Goal: Transaction & Acquisition: Subscribe to service/newsletter

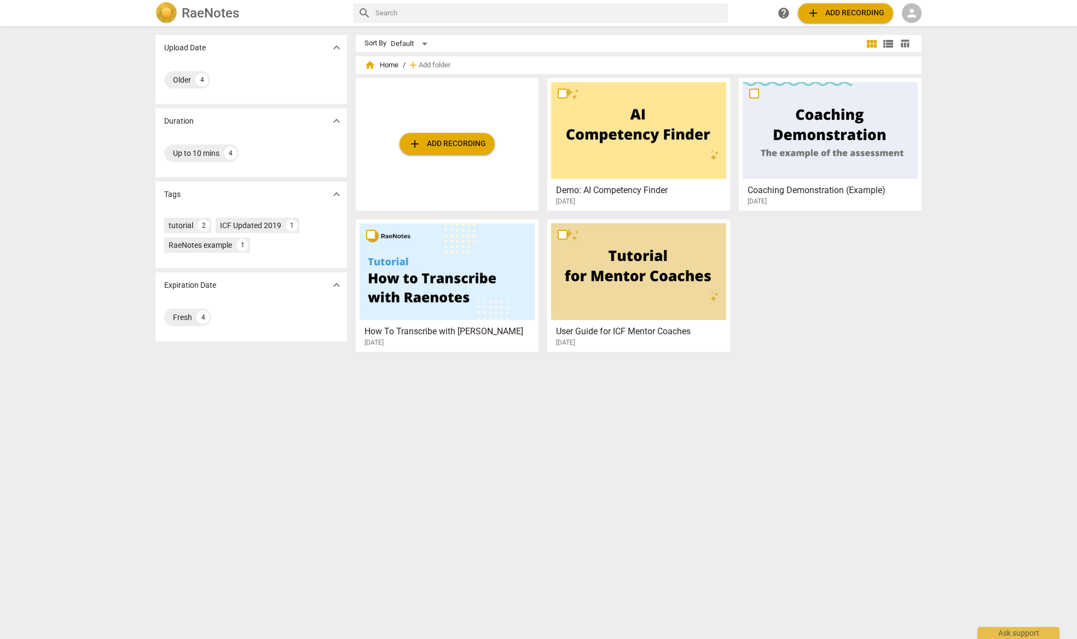
click at [440, 145] on span "add Add recording" at bounding box center [447, 143] width 78 height 13
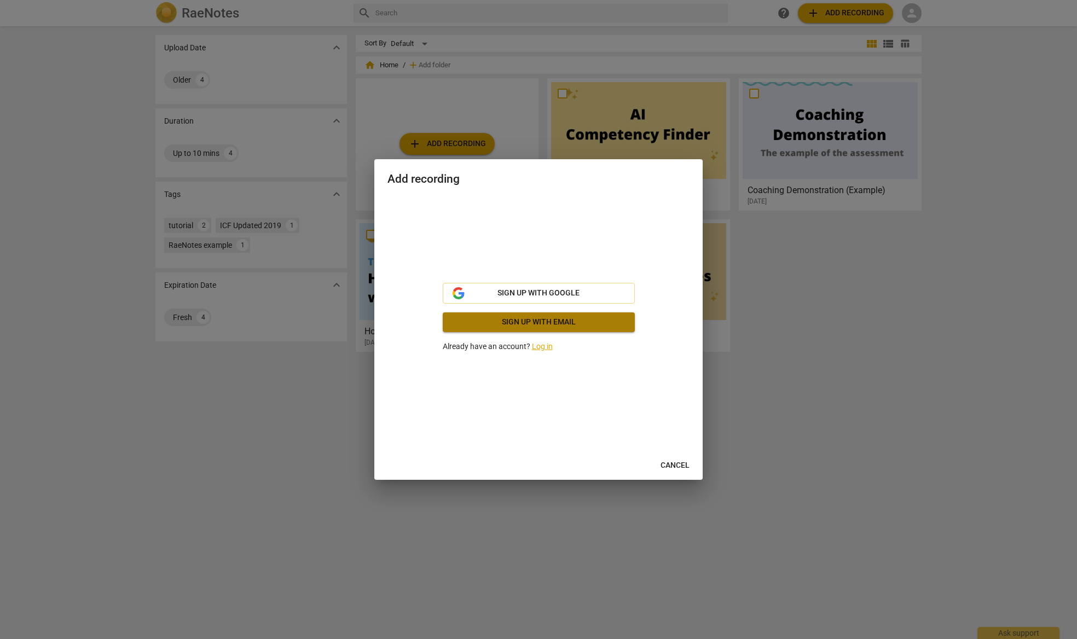
click at [529, 326] on span "Sign up with email" at bounding box center [538, 322] width 175 height 11
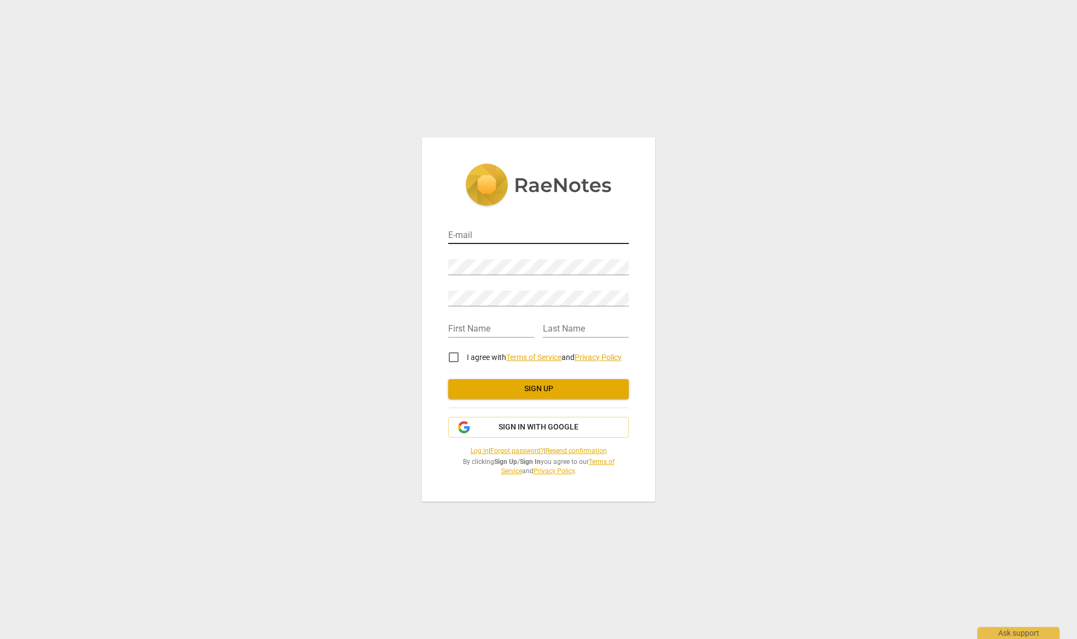
click at [458, 235] on input "email" at bounding box center [538, 236] width 181 height 16
type input "pchequer@ethos8.com"
type input "Petra"
type input "Chequer"
click at [456, 358] on input "I agree with Terms of Service and Privacy Policy" at bounding box center [453, 357] width 26 height 26
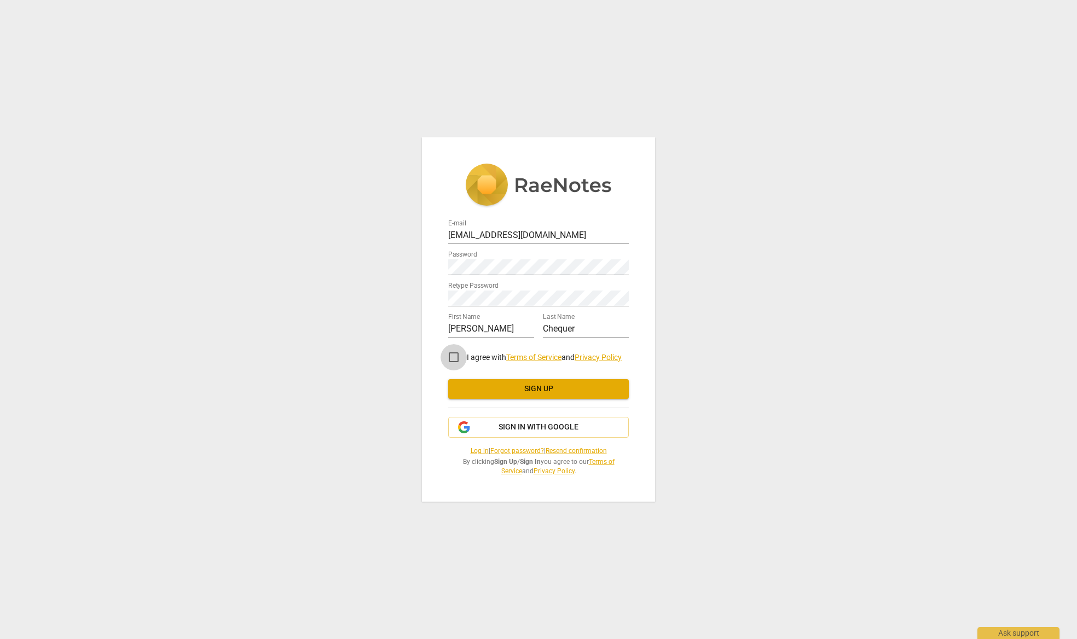
checkbox input "true"
click at [522, 386] on span "Sign up" at bounding box center [538, 389] width 163 height 11
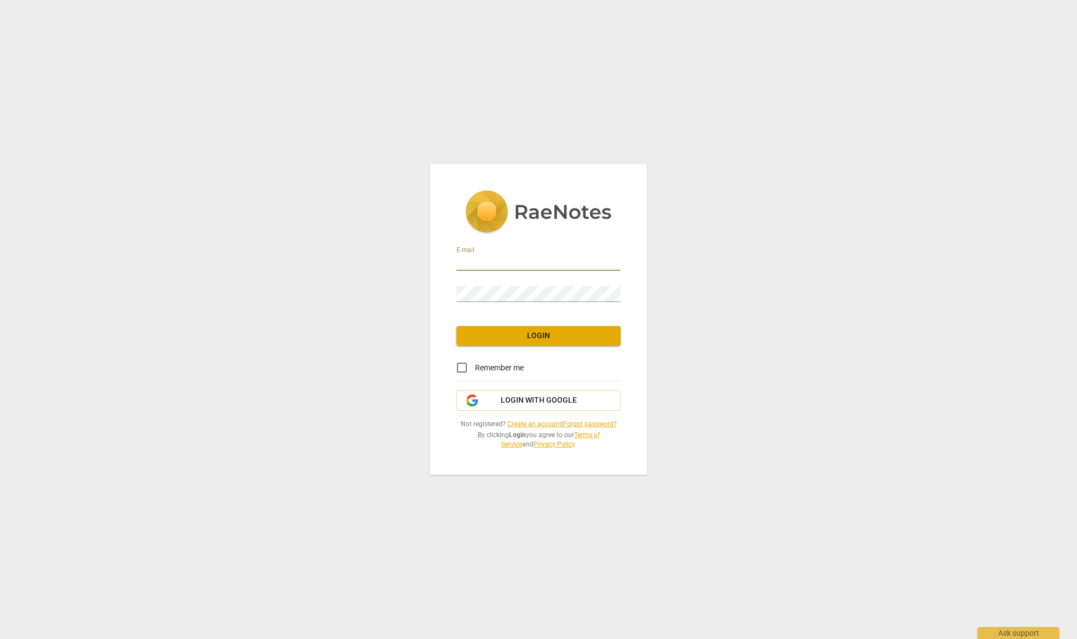
click at [478, 263] on input "email" at bounding box center [538, 263] width 164 height 16
type input "pchequer@ethos8.com"
click at [540, 339] on span "Login" at bounding box center [538, 335] width 147 height 11
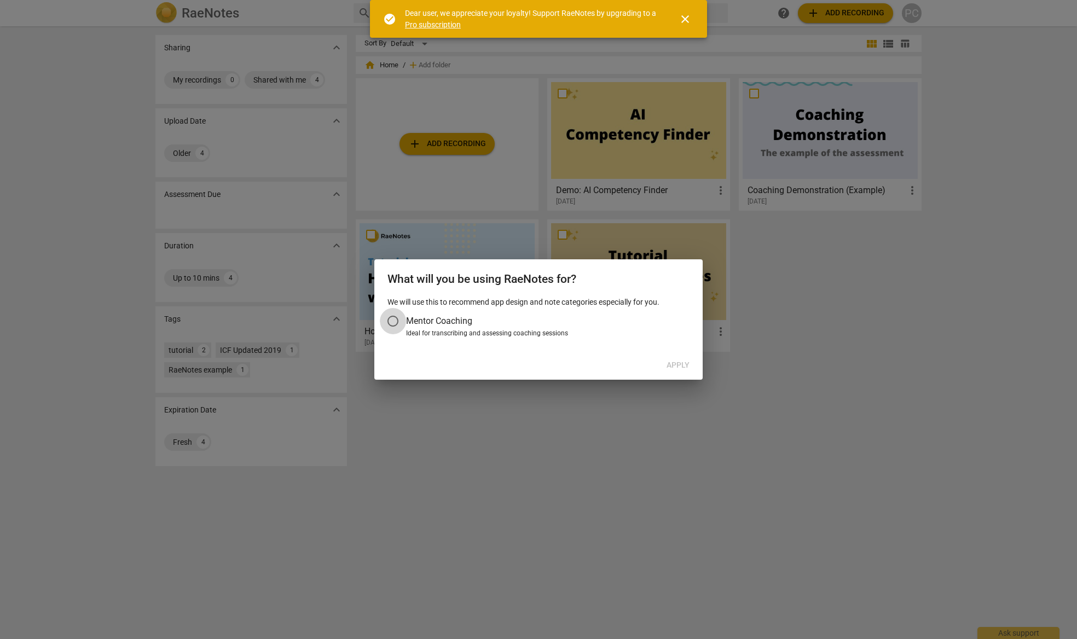
click at [394, 320] on input "Mentor Coaching" at bounding box center [393, 321] width 26 height 26
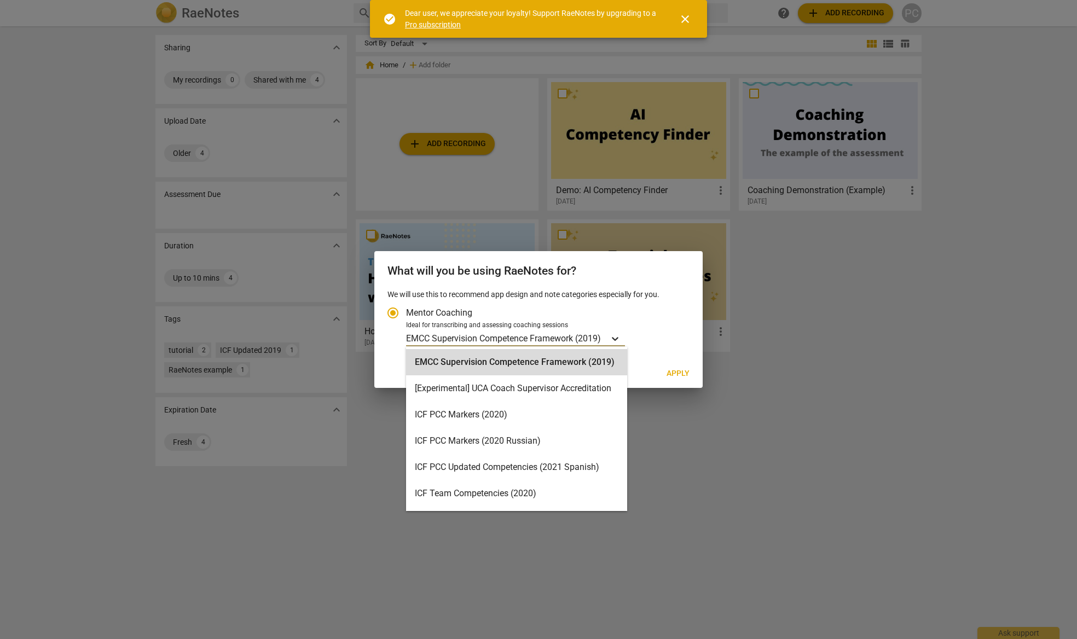
click at [619, 340] on icon "Account type" at bounding box center [615, 338] width 11 height 11
click at [0, 0] on input "Ideal for transcribing and assessing coaching sessions EMCC Supervision Compete…" at bounding box center [0, 0] width 0 height 0
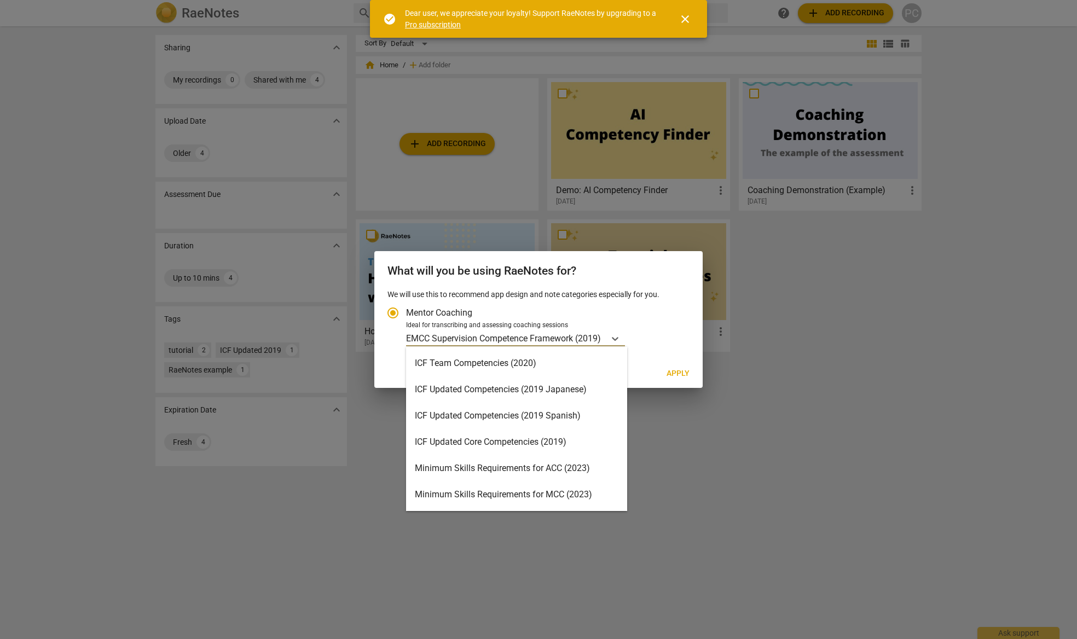
scroll to position [128, 0]
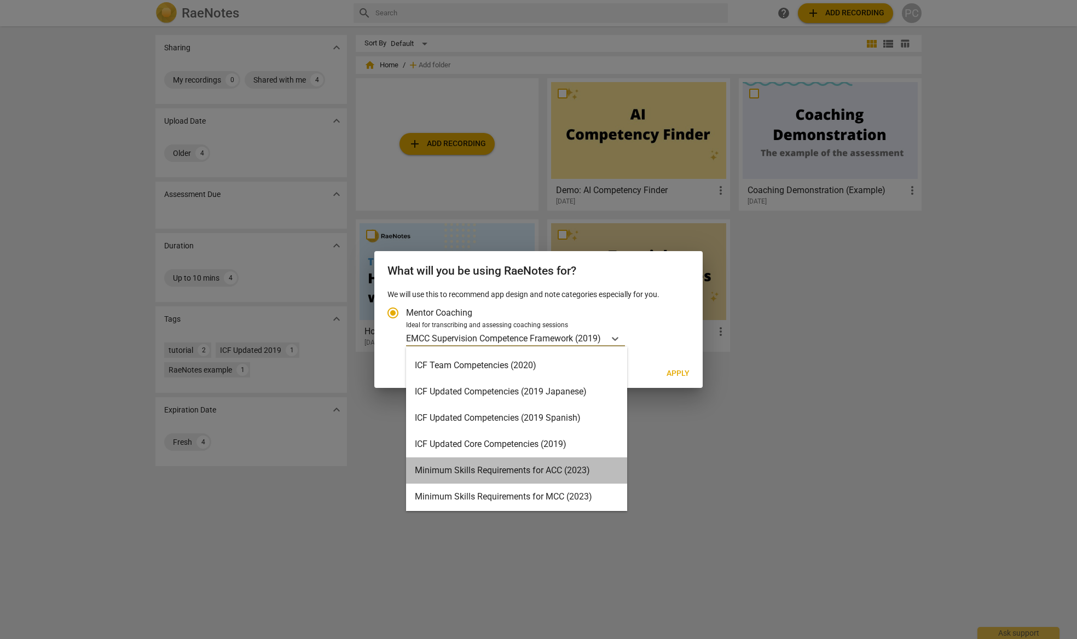
click at [527, 469] on div "Minimum Skills Requirements for ACC (2023)" at bounding box center [516, 470] width 221 height 26
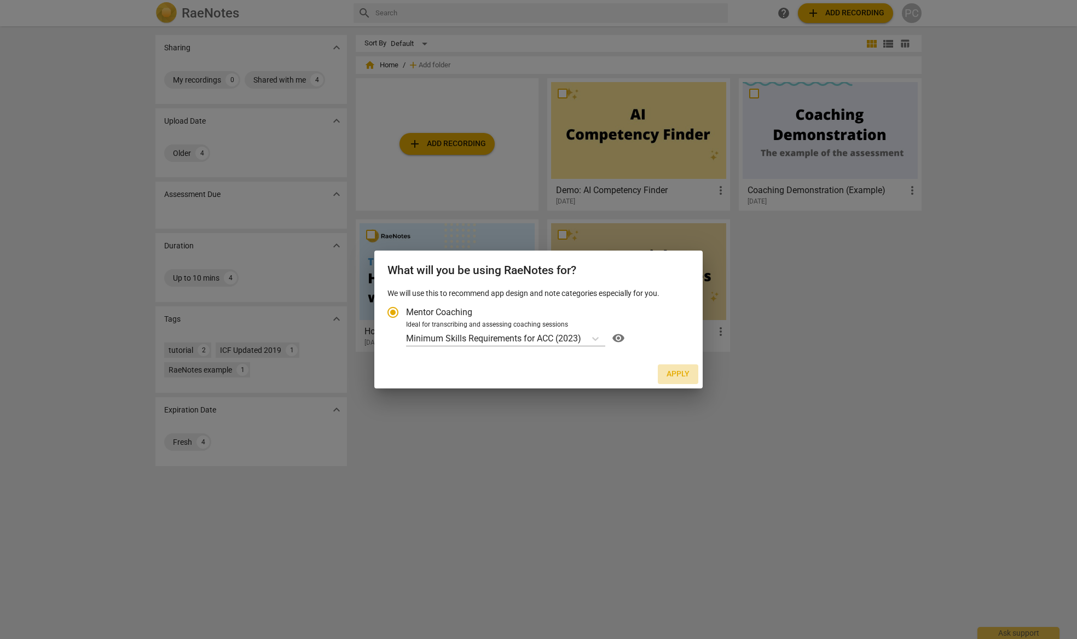
click at [684, 372] on span "Apply" at bounding box center [677, 374] width 23 height 11
radio input "false"
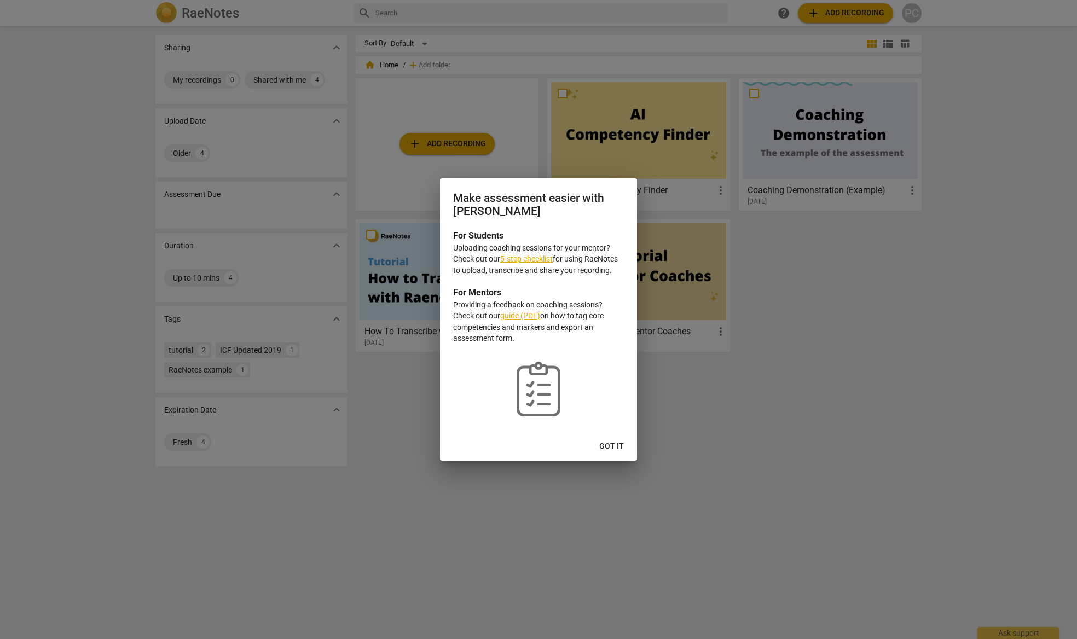
click at [518, 259] on link "5-step checklist" at bounding box center [526, 258] width 53 height 9
click at [674, 374] on div at bounding box center [538, 319] width 1077 height 639
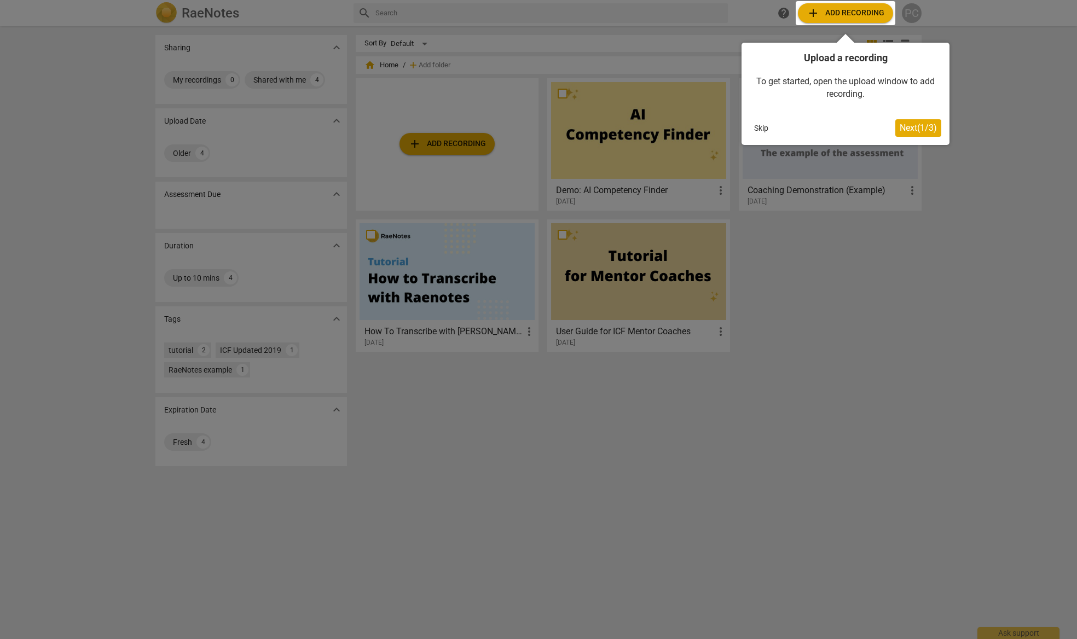
click at [825, 238] on div at bounding box center [538, 319] width 1077 height 639
click at [768, 259] on div at bounding box center [538, 319] width 1077 height 639
click at [81, 352] on div at bounding box center [538, 319] width 1077 height 639
click at [756, 126] on button "Skip" at bounding box center [761, 128] width 23 height 16
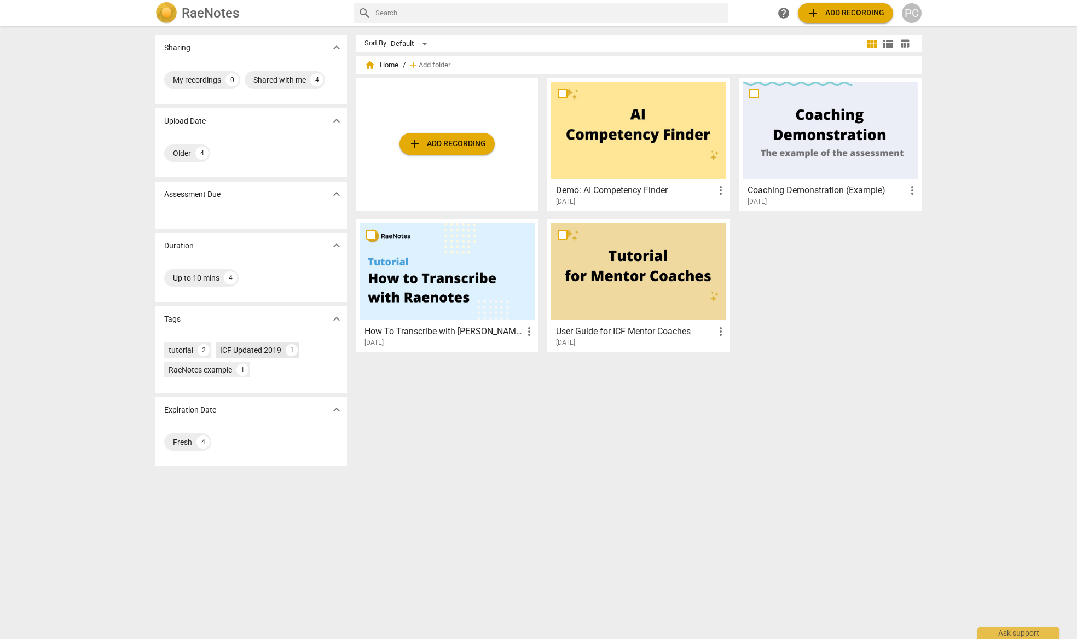
click at [272, 350] on div "ICF Updated 2019" at bounding box center [250, 350] width 61 height 11
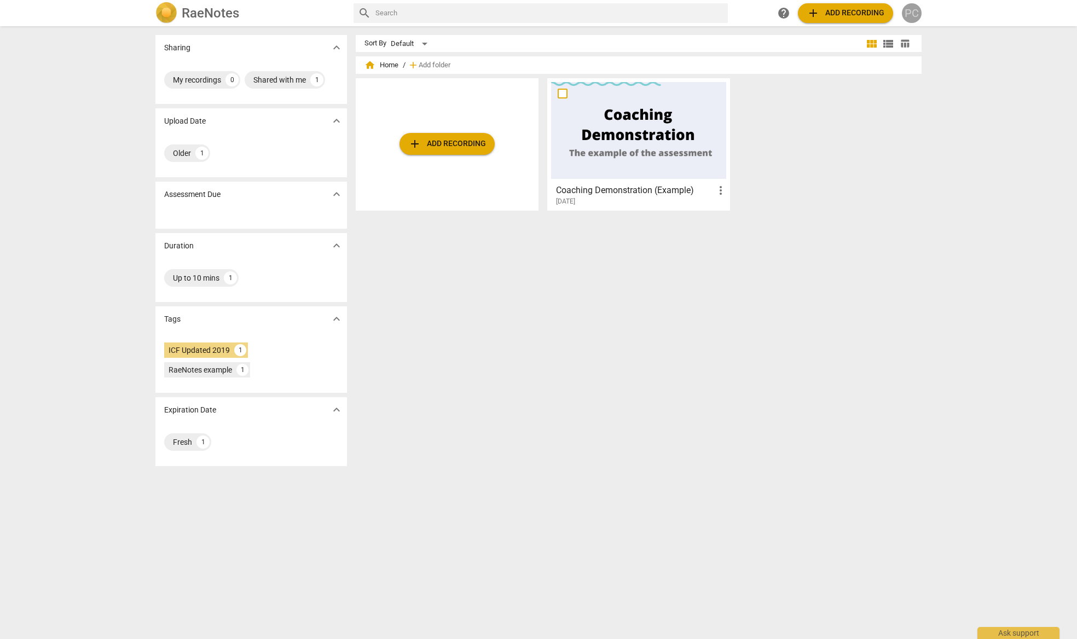
click at [913, 9] on div "PC" at bounding box center [912, 13] width 20 height 20
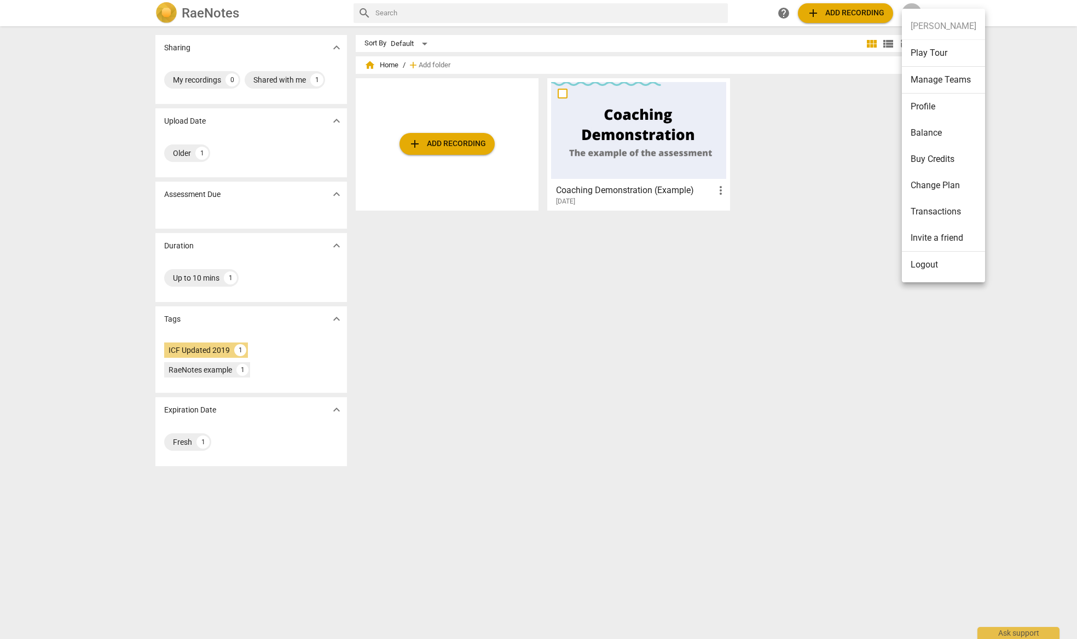
click at [384, 11] on div at bounding box center [538, 319] width 1077 height 639
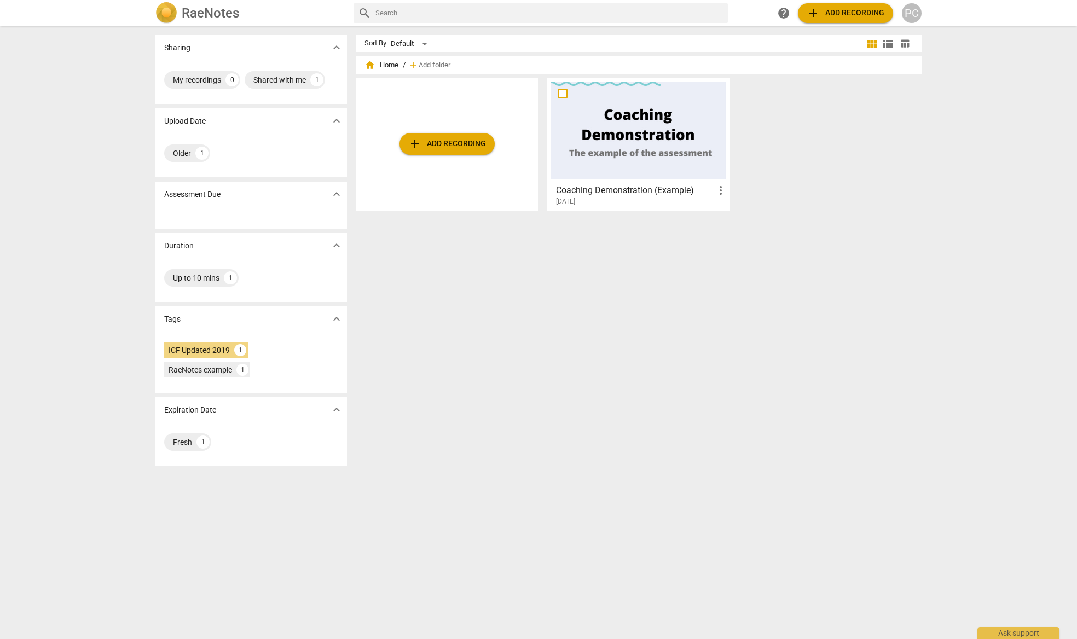
click at [387, 12] on input "text" at bounding box center [549, 13] width 348 height 18
click at [782, 10] on span "help" at bounding box center [783, 13] width 13 height 13
click at [336, 193] on span "expand_more" at bounding box center [336, 194] width 13 height 13
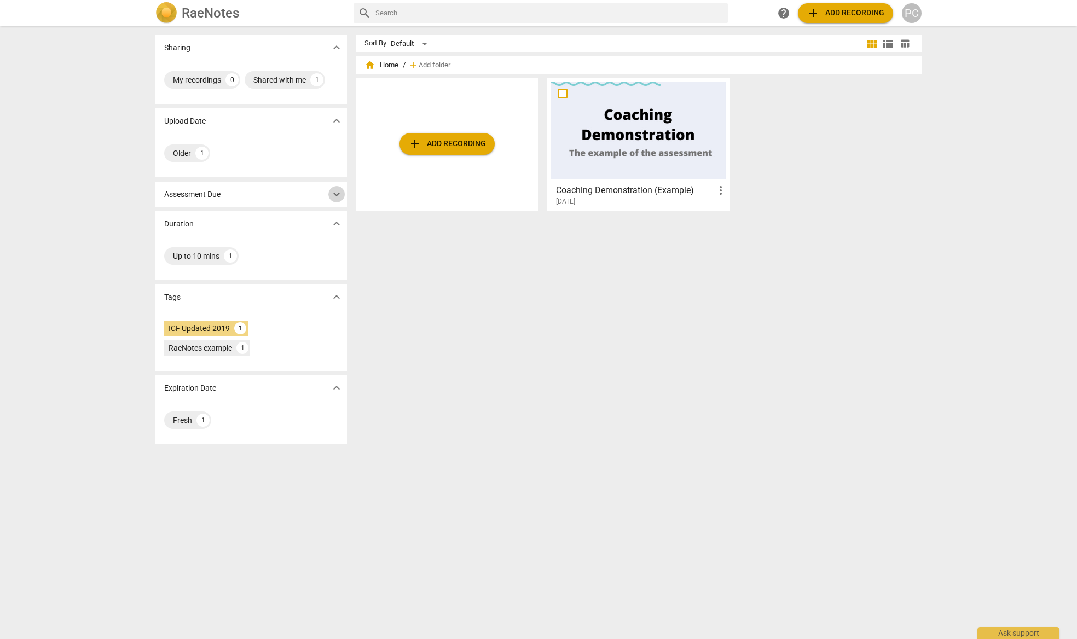
click at [336, 193] on span "expand_more" at bounding box center [336, 194] width 13 height 13
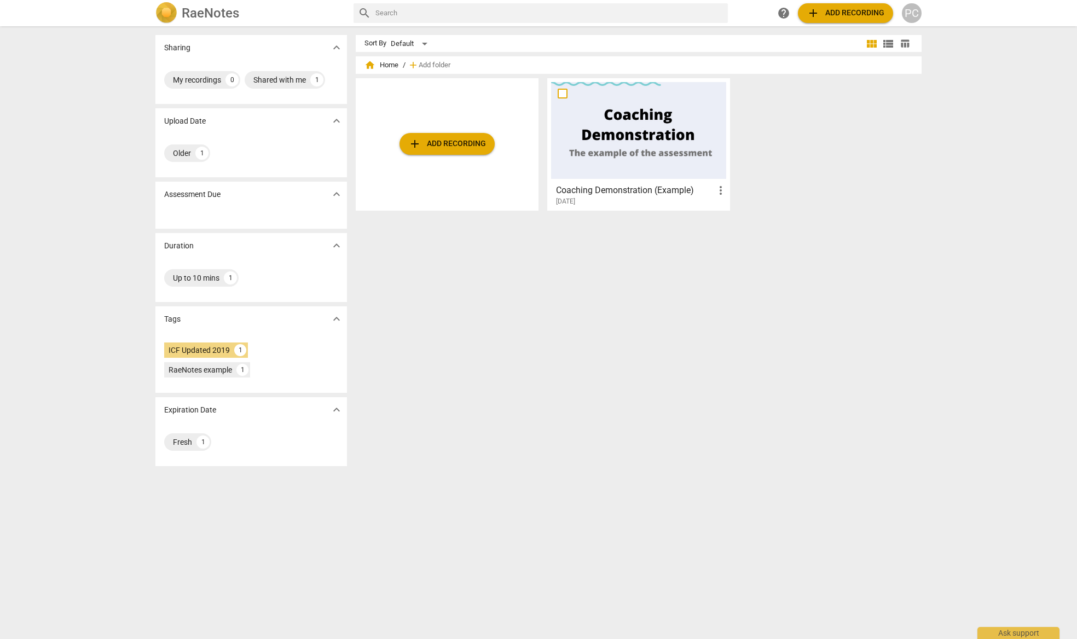
click at [908, 14] on div "PC" at bounding box center [912, 13] width 20 height 20
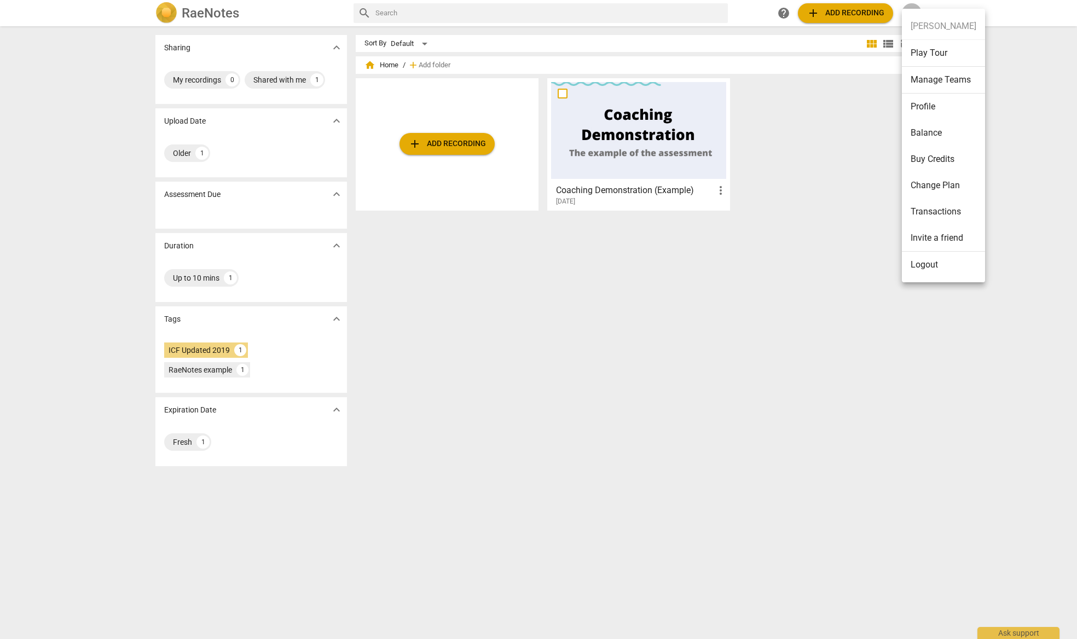
click at [812, 15] on div at bounding box center [538, 319] width 1077 height 639
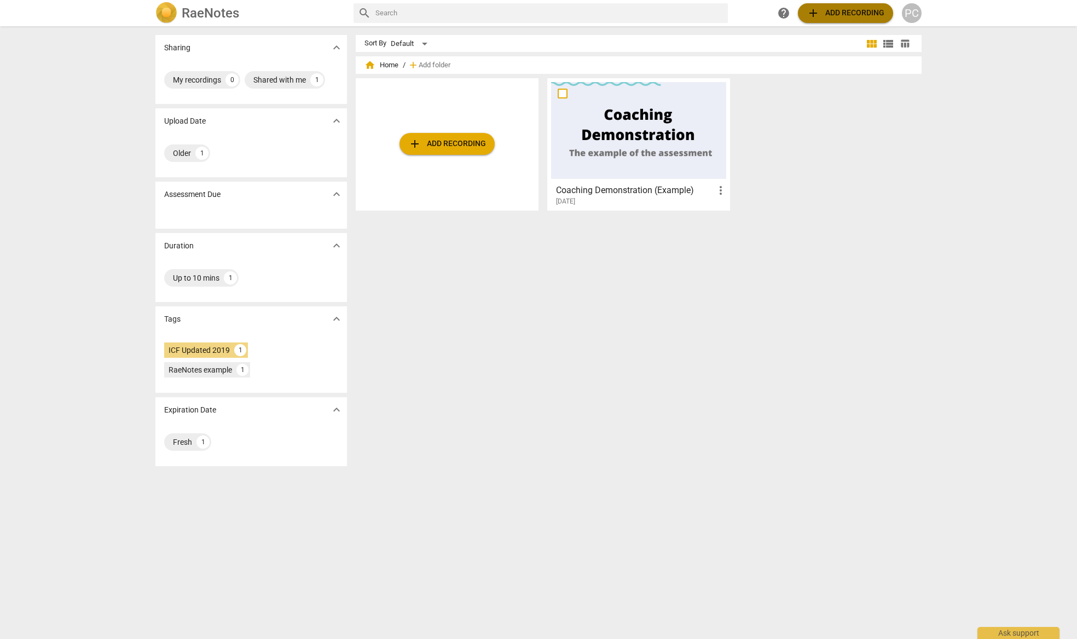
click at [812, 10] on span "add" at bounding box center [812, 13] width 13 height 13
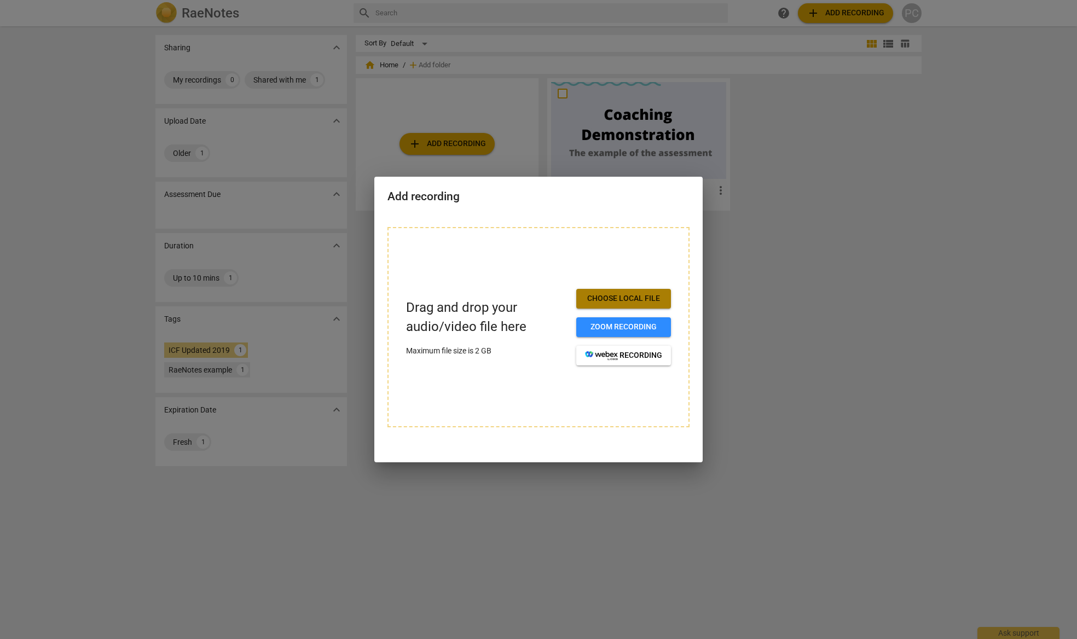
click at [600, 295] on span "Choose local file" at bounding box center [623, 298] width 77 height 11
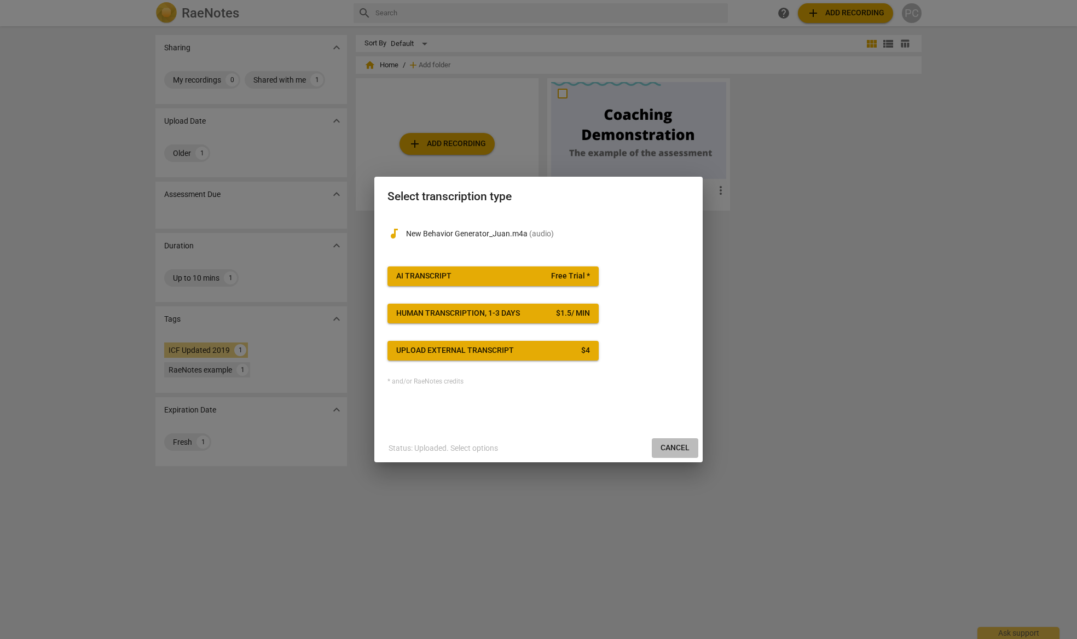
click at [677, 445] on span "Cancel" at bounding box center [674, 448] width 29 height 11
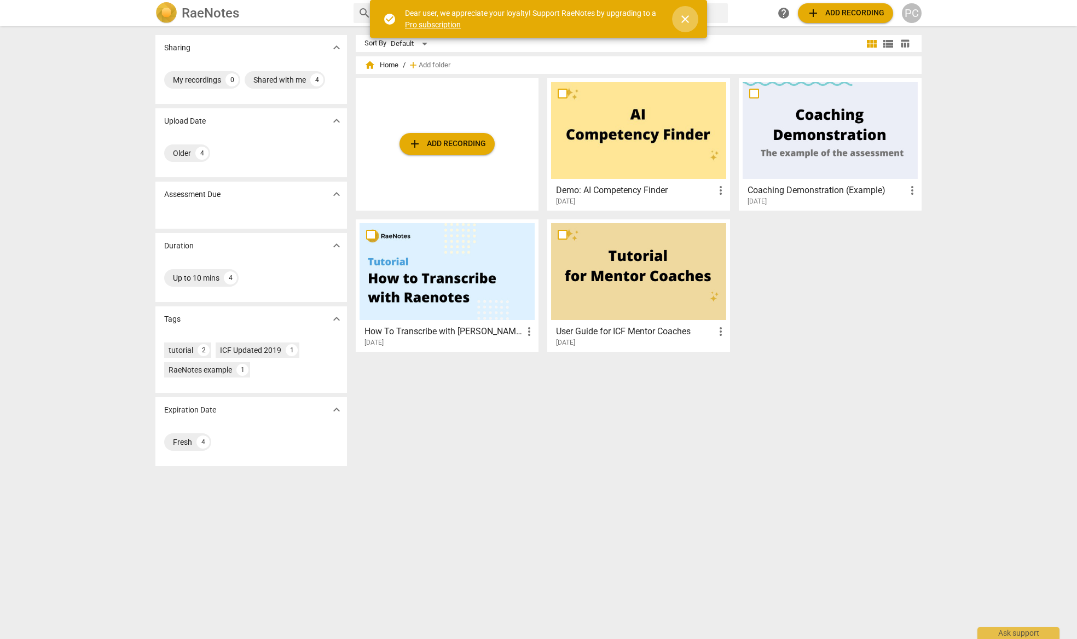
click at [680, 16] on span "close" at bounding box center [684, 19] width 13 height 13
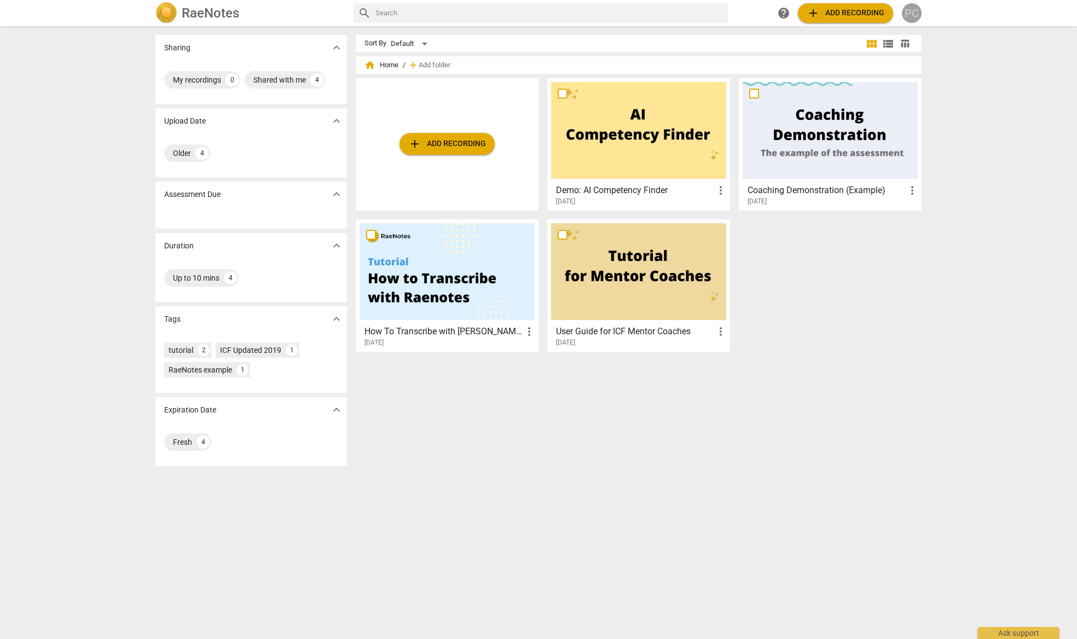
click at [915, 9] on div "PC" at bounding box center [912, 13] width 20 height 20
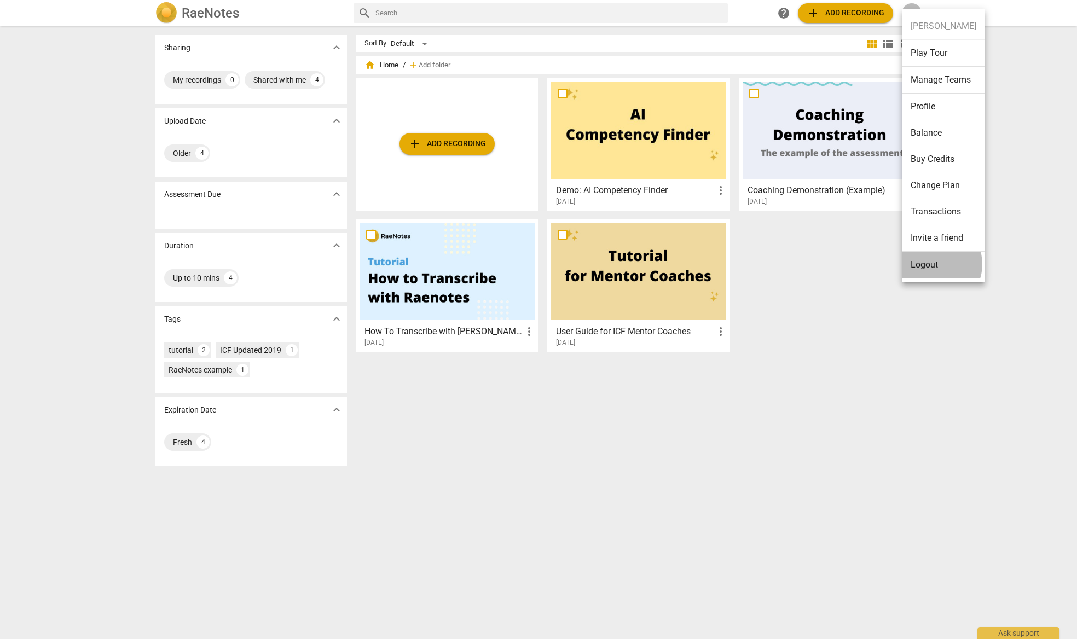
click at [935, 264] on li "Logout" at bounding box center [943, 265] width 83 height 26
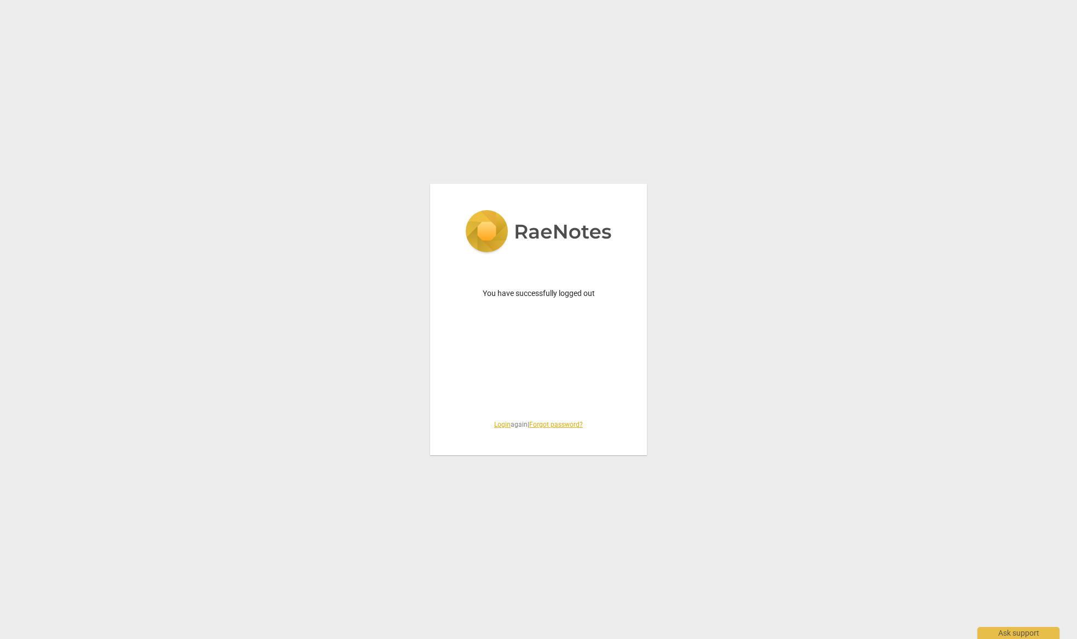
click at [500, 425] on link "Login" at bounding box center [502, 425] width 16 height 8
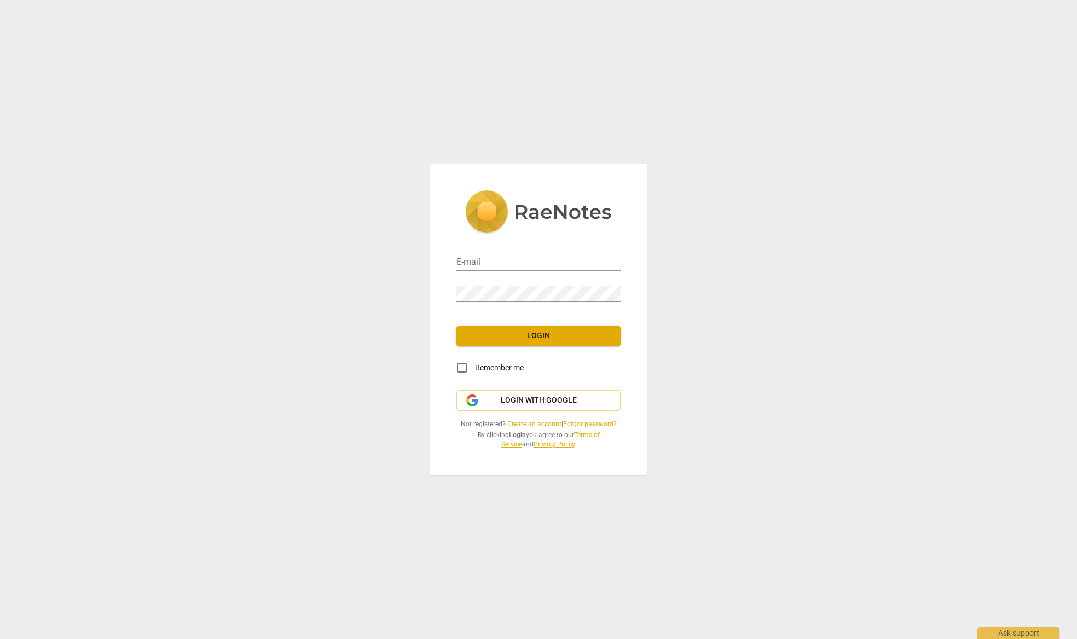
click at [523, 421] on link "Create an account" at bounding box center [534, 424] width 54 height 8
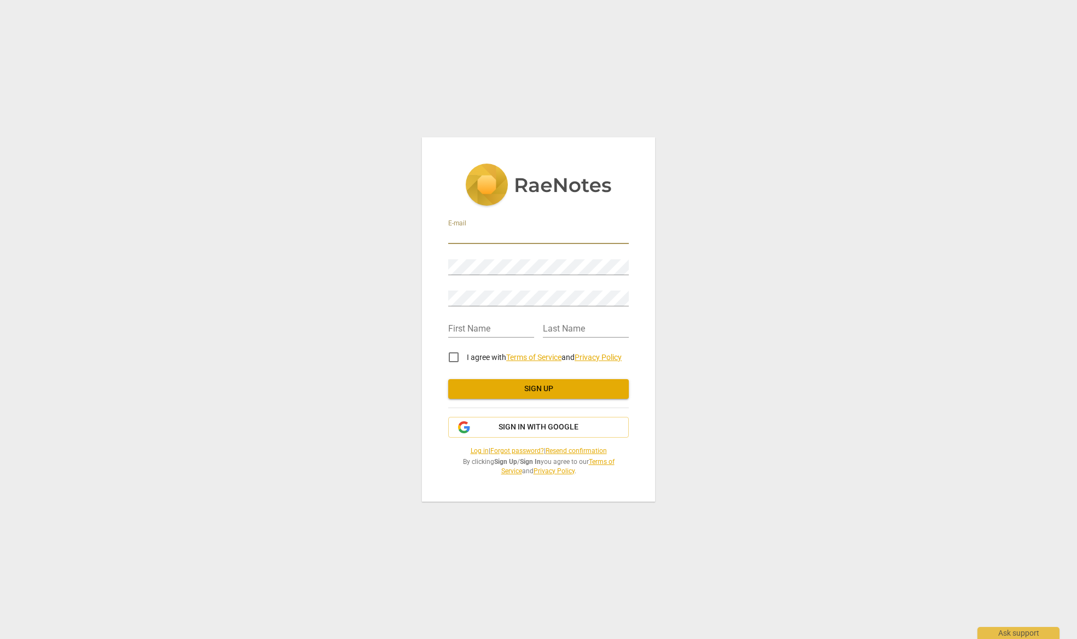
click at [470, 240] on input "email" at bounding box center [538, 236] width 181 height 16
type input "psechequer@gmail.com"
click at [460, 326] on input "text" at bounding box center [491, 330] width 86 height 16
type input "Petra"
click at [547, 328] on input "text" at bounding box center [586, 330] width 86 height 16
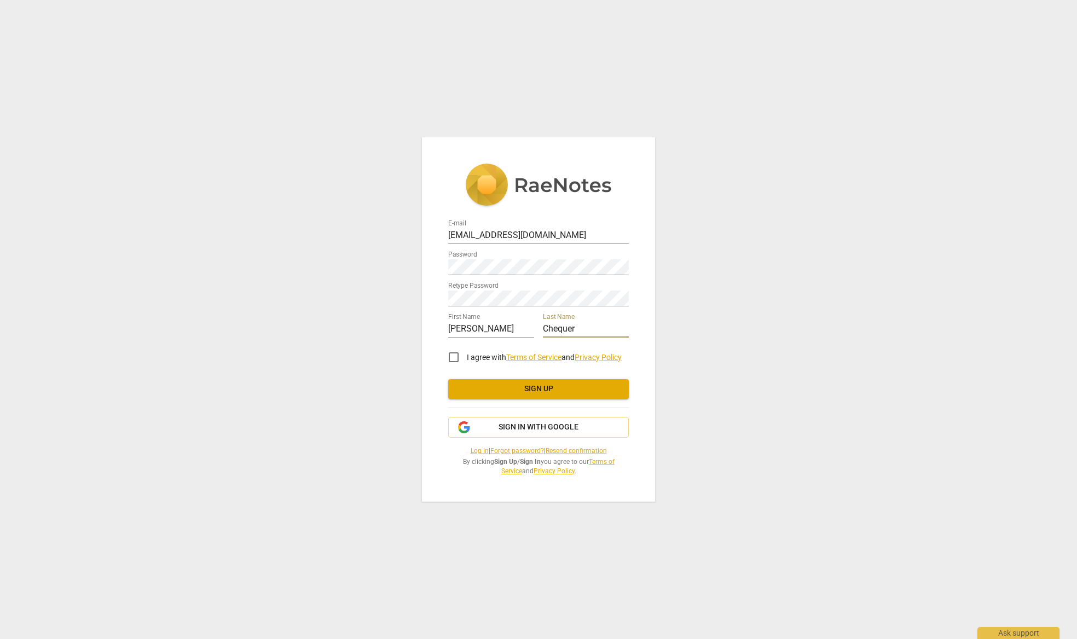
type input "Chequer"
click at [456, 356] on input "I agree with Terms of Service and Privacy Policy" at bounding box center [453, 357] width 26 height 26
checkbox input "true"
click at [525, 385] on span "Sign up" at bounding box center [538, 389] width 163 height 11
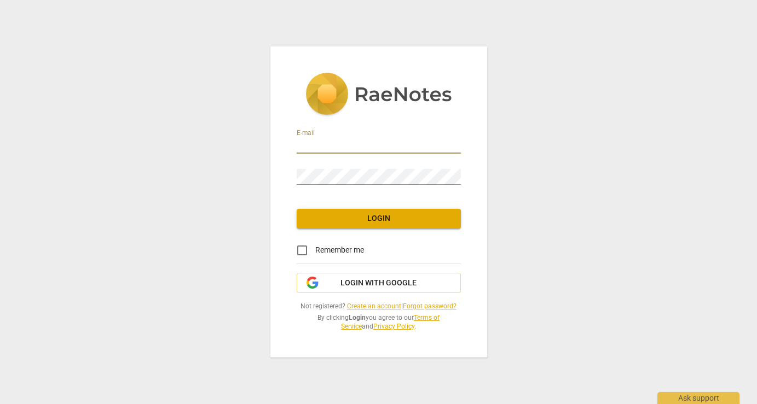
click at [313, 146] on input "email" at bounding box center [379, 146] width 164 height 16
type input "[EMAIL_ADDRESS][DOMAIN_NAME]"
click at [300, 251] on input "Remember me" at bounding box center [302, 250] width 26 height 26
checkbox input "true"
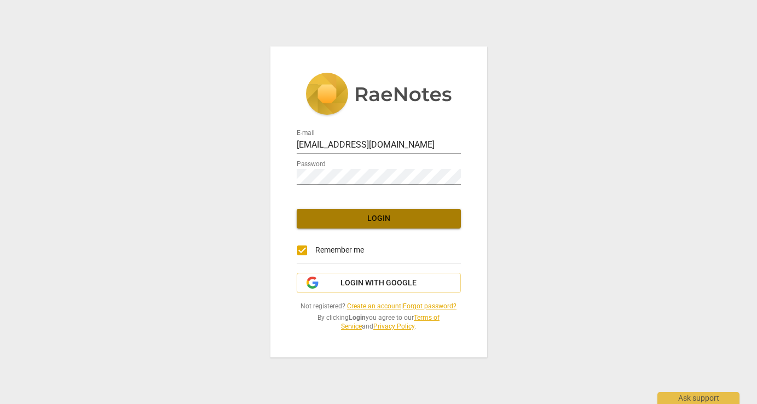
click at [346, 223] on span "Login" at bounding box center [378, 218] width 147 height 11
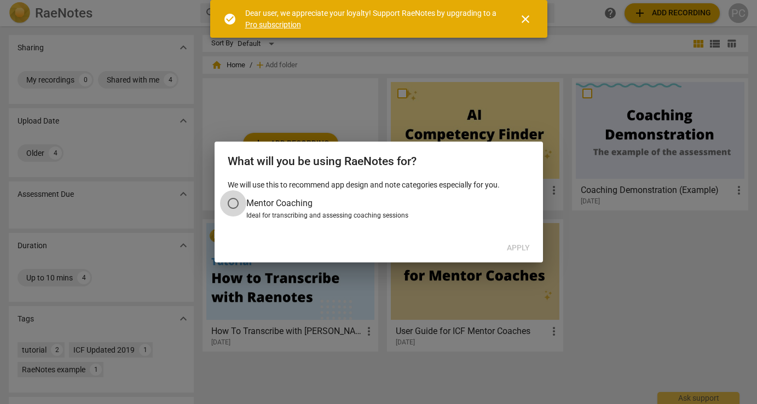
click at [236, 202] on input "Mentor Coaching" at bounding box center [233, 203] width 26 height 26
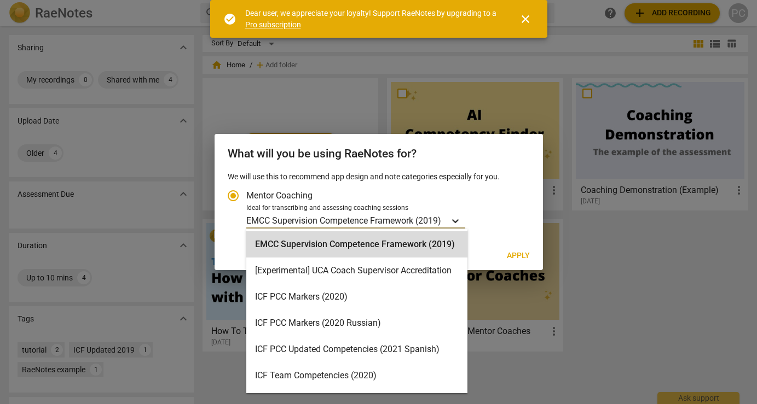
click at [456, 221] on icon "Account type" at bounding box center [455, 221] width 7 height 4
click at [0, 0] on input "Ideal for transcribing and assessing coaching sessions EMCC Supervision Compete…" at bounding box center [0, 0] width 0 height 0
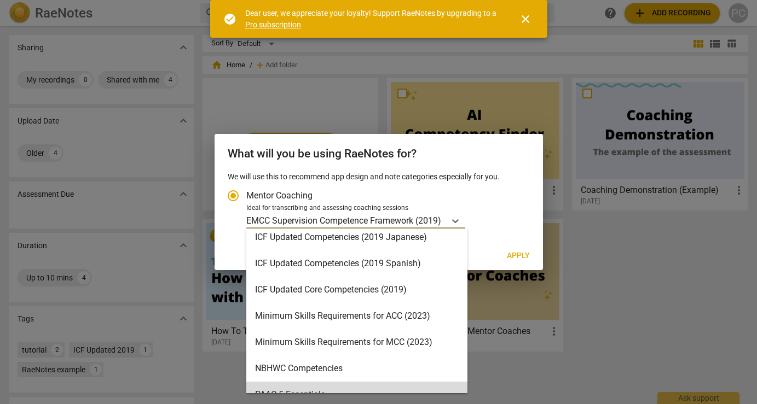
scroll to position [162, 0]
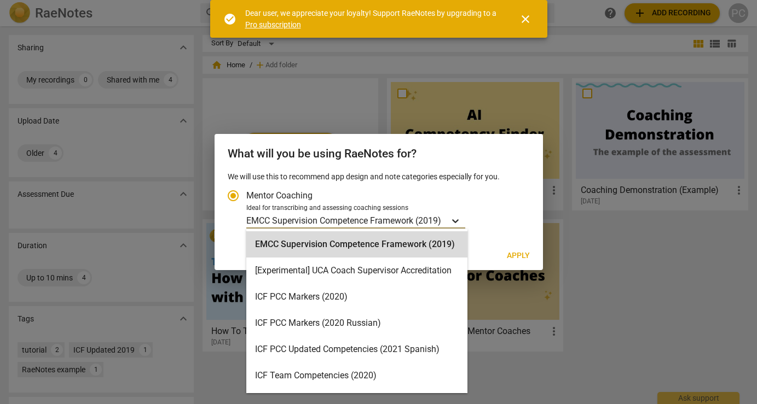
click at [461, 220] on icon "Account type" at bounding box center [455, 221] width 11 height 11
click at [0, 0] on input "Ideal for transcribing and assessing coaching sessions EMCC Supervision Compete…" at bounding box center [0, 0] width 0 height 0
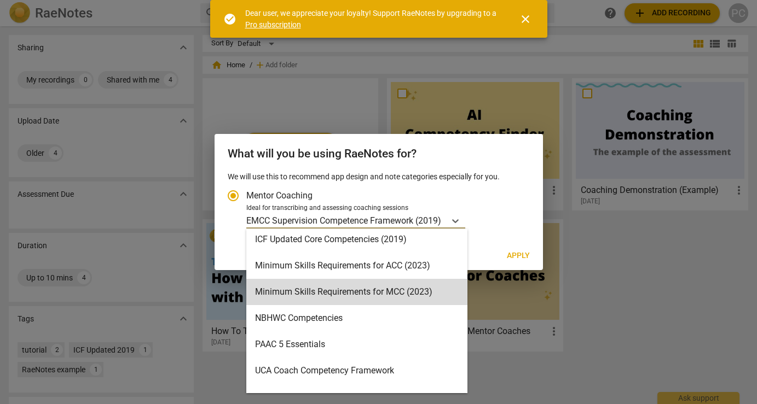
scroll to position [216, 0]
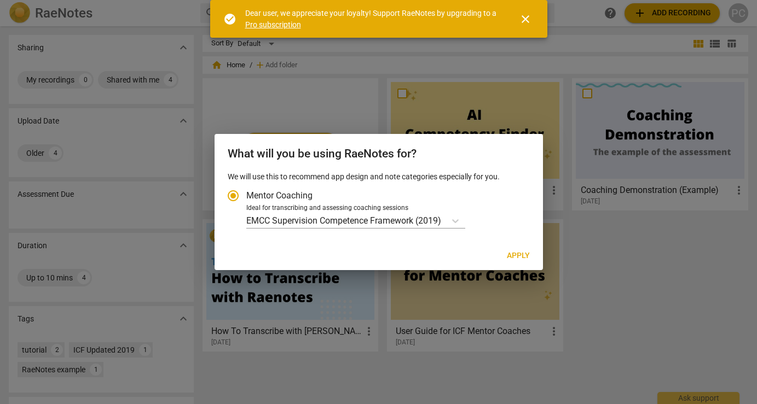
click at [524, 18] on span "close" at bounding box center [525, 19] width 13 height 13
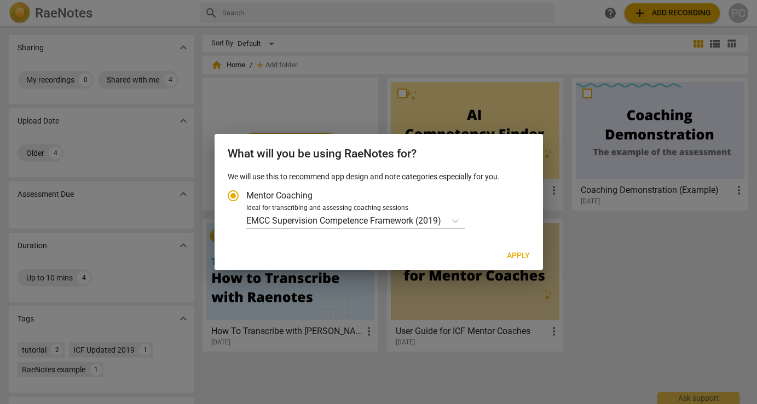
radio input "false"
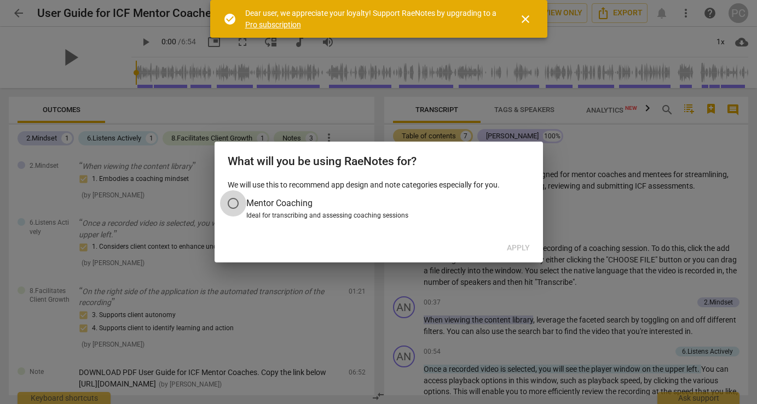
click at [234, 201] on input "Mentor Coaching" at bounding box center [233, 203] width 26 height 26
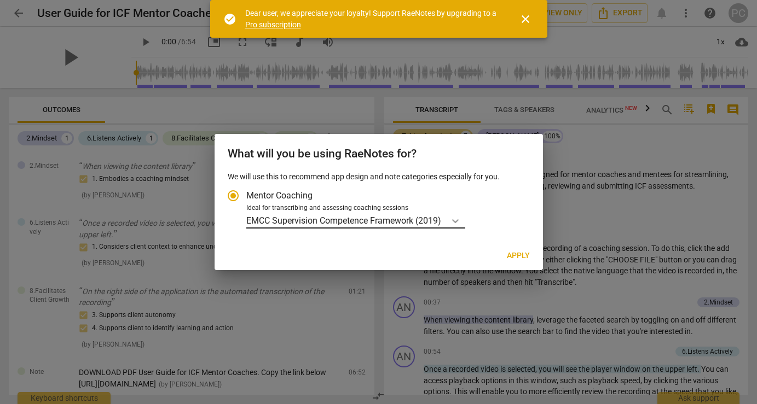
click at [458, 220] on icon "Account type" at bounding box center [455, 221] width 11 height 11
click at [0, 0] on input "Ideal for transcribing and assessing coaching sessions EMCC Supervision Compete…" at bounding box center [0, 0] width 0 height 0
click at [455, 220] on icon "Account type" at bounding box center [455, 221] width 11 height 11
click at [0, 0] on input "Ideal for transcribing and assessing coaching sessions option EMCC Supervision …" at bounding box center [0, 0] width 0 height 0
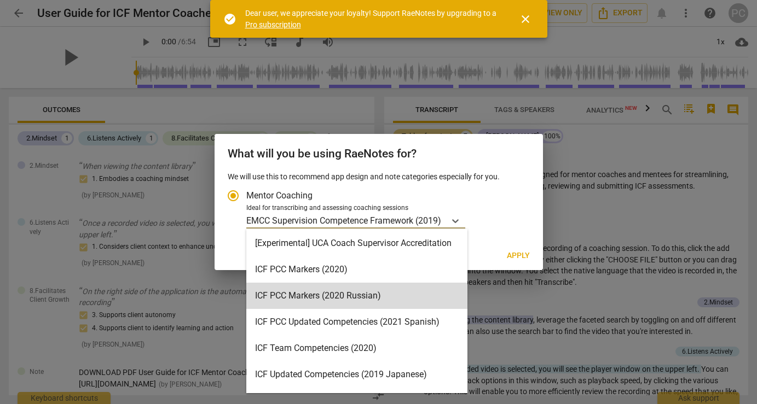
scroll to position [30, 0]
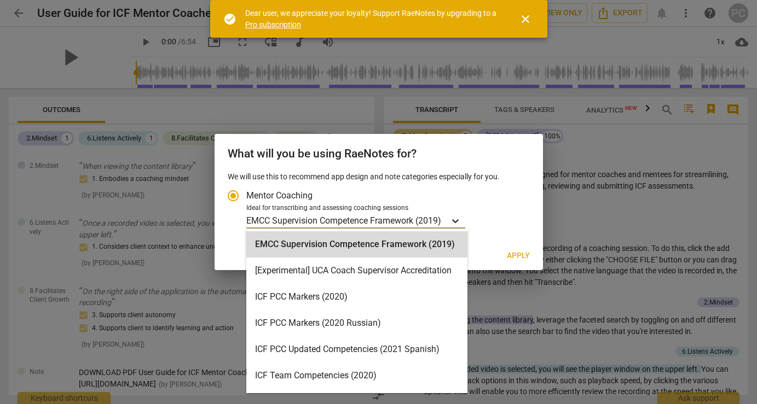
click at [454, 217] on icon "Account type" at bounding box center [455, 221] width 11 height 11
click at [0, 0] on input "Ideal for transcribing and assessing coaching sessions EMCC Supervision Compete…" at bounding box center [0, 0] width 0 height 0
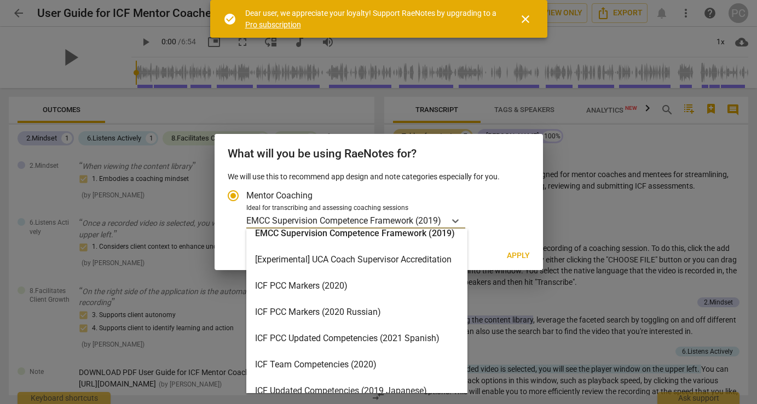
scroll to position [7, 0]
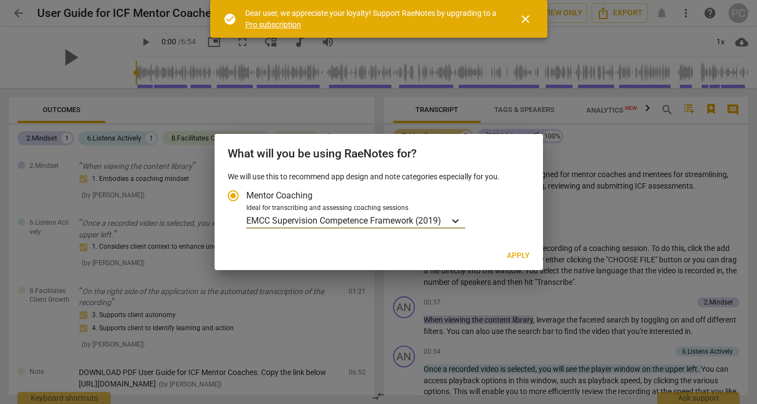
click at [458, 222] on icon "Account type" at bounding box center [455, 221] width 7 height 4
click at [0, 0] on input "Ideal for transcribing and assessing coaching sessions option EMCC Supervision …" at bounding box center [0, 0] width 0 height 0
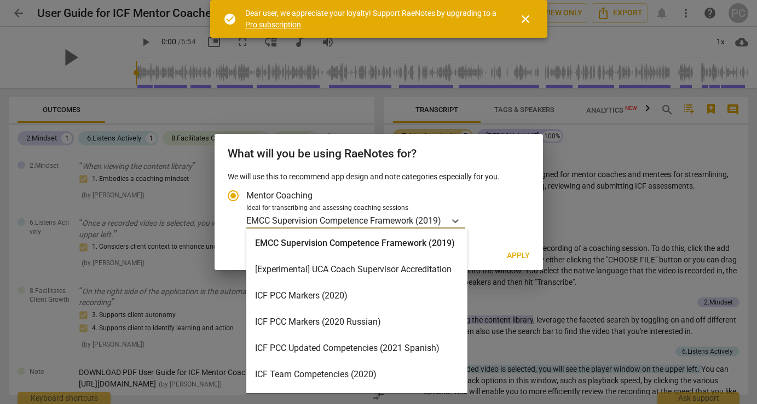
scroll to position [2, 0]
click at [314, 293] on div "ICF PCC Markers (2020)" at bounding box center [356, 295] width 221 height 26
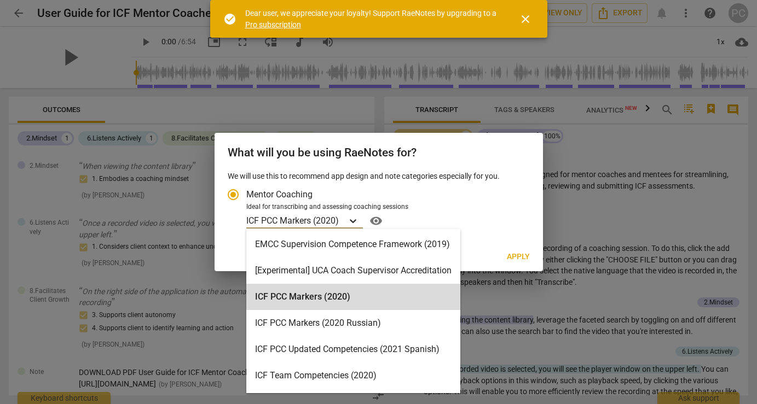
click at [355, 224] on icon "Account type" at bounding box center [352, 221] width 11 height 11
click at [0, 0] on input "Ideal for transcribing and assessing coaching sessions option ICF PCC Markers (…" at bounding box center [0, 0] width 0 height 0
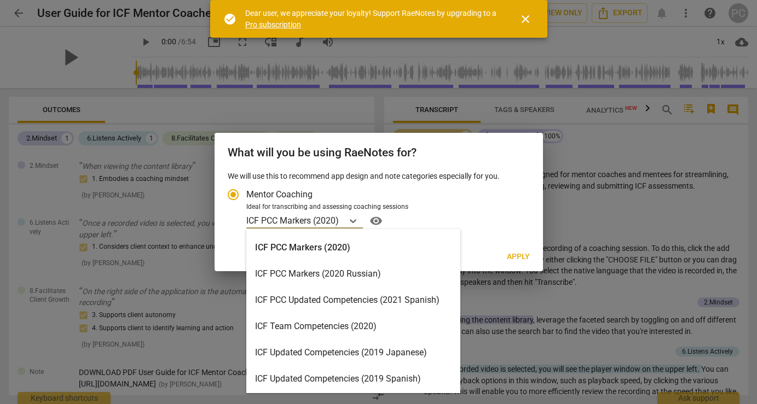
scroll to position [0, 0]
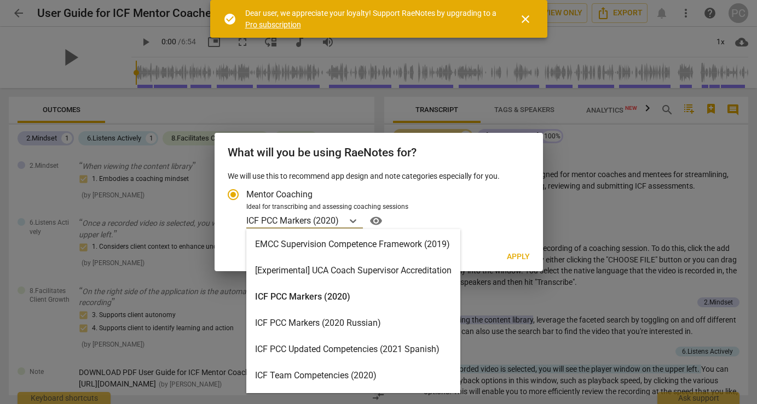
click at [326, 295] on div "ICF PCC Markers (2020)" at bounding box center [353, 297] width 214 height 26
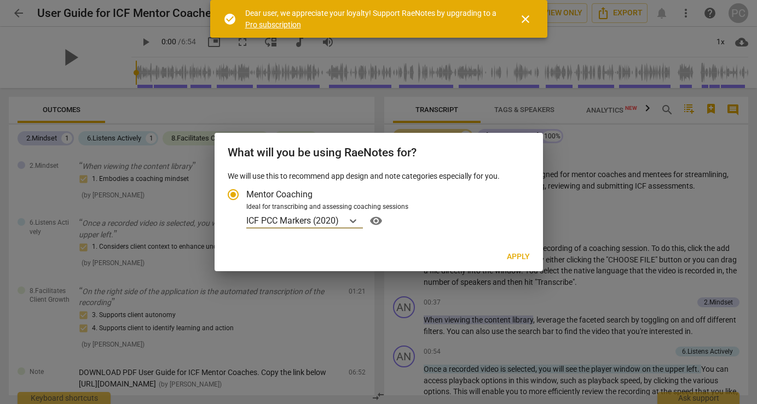
click at [514, 257] on span "Apply" at bounding box center [518, 257] width 23 height 11
radio input "false"
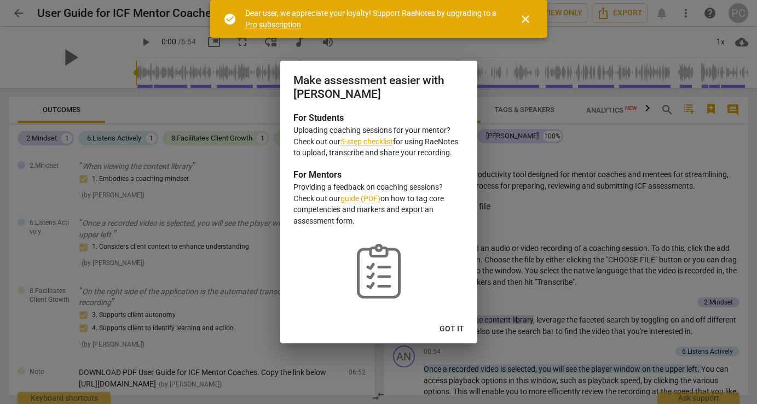
click at [451, 327] on span "Got it" at bounding box center [451, 329] width 25 height 11
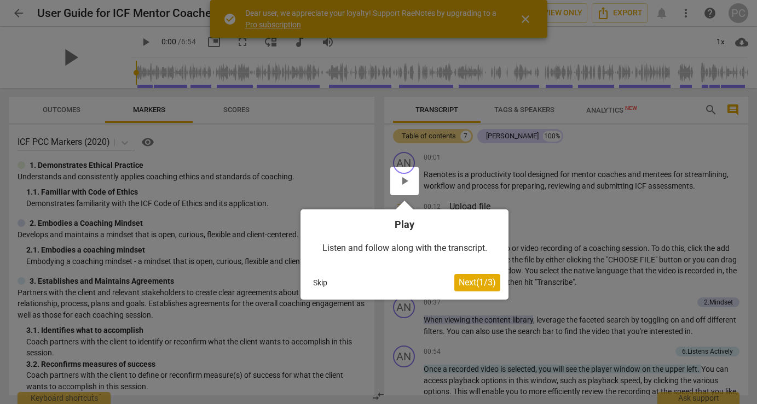
click at [523, 20] on div at bounding box center [378, 202] width 757 height 404
click at [524, 17] on div at bounding box center [378, 202] width 757 height 404
click at [527, 18] on div at bounding box center [378, 202] width 757 height 404
click at [317, 281] on button "Skip" at bounding box center [320, 283] width 23 height 16
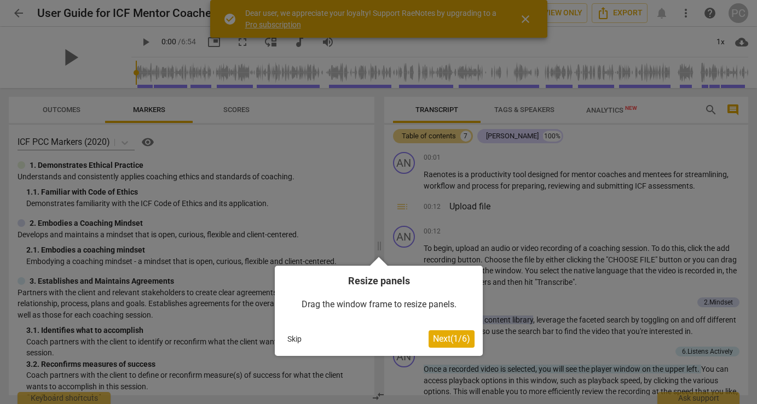
click at [294, 336] on button "Skip" at bounding box center [294, 339] width 23 height 16
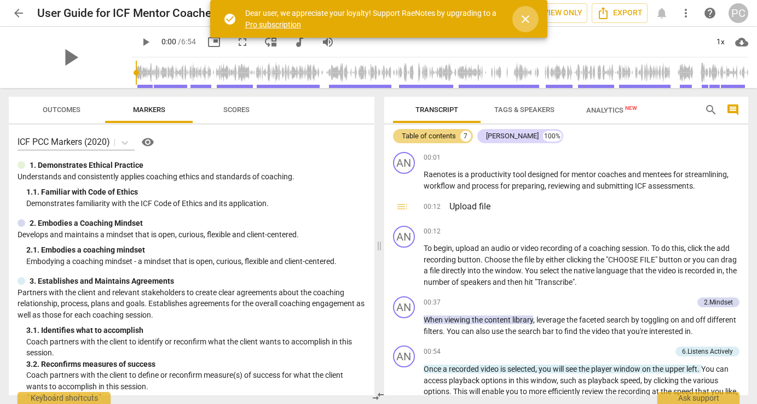
click at [523, 19] on span "close" at bounding box center [525, 19] width 13 height 13
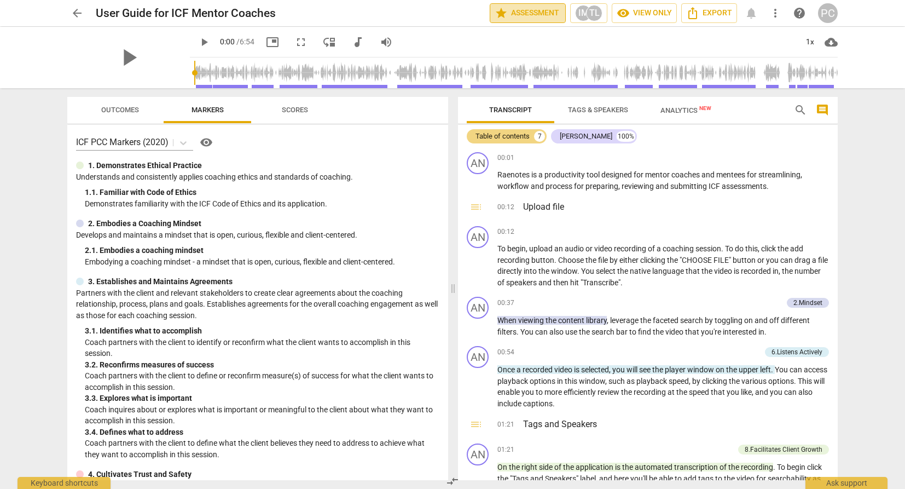
click at [529, 13] on span "star Assessment" at bounding box center [528, 13] width 66 height 13
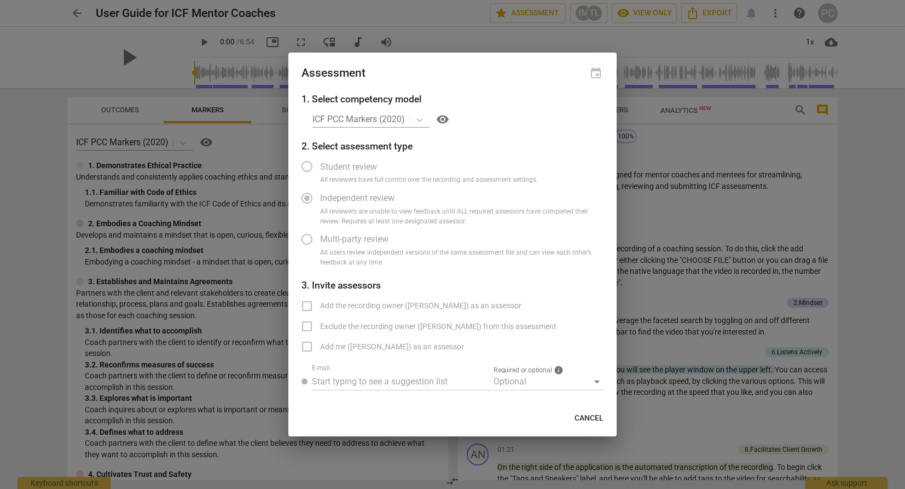
click at [420, 123] on div "ICF PCC Markers (2020) visibility" at bounding box center [457, 120] width 291 height 18
click at [308, 167] on label "Student review" at bounding box center [444, 166] width 301 height 26
click at [598, 71] on div "event" at bounding box center [595, 73] width 15 height 15
click at [585, 404] on span "Cancel" at bounding box center [588, 418] width 29 height 11
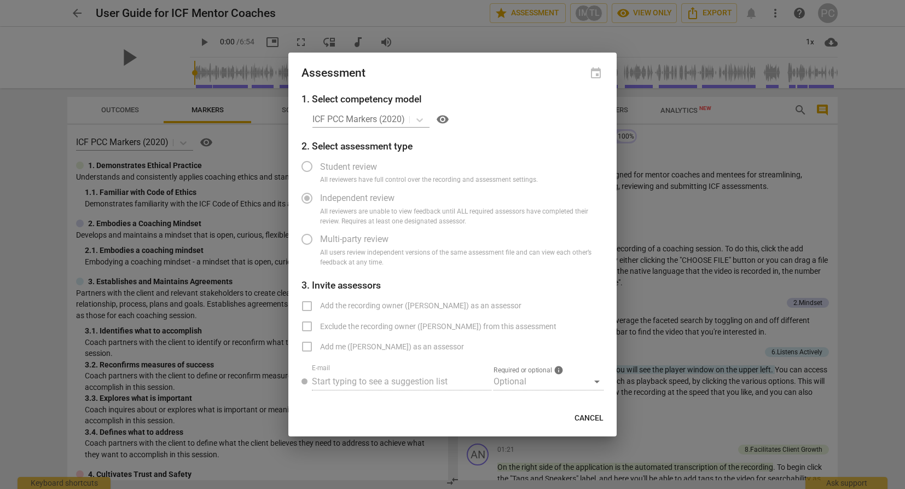
radio input "false"
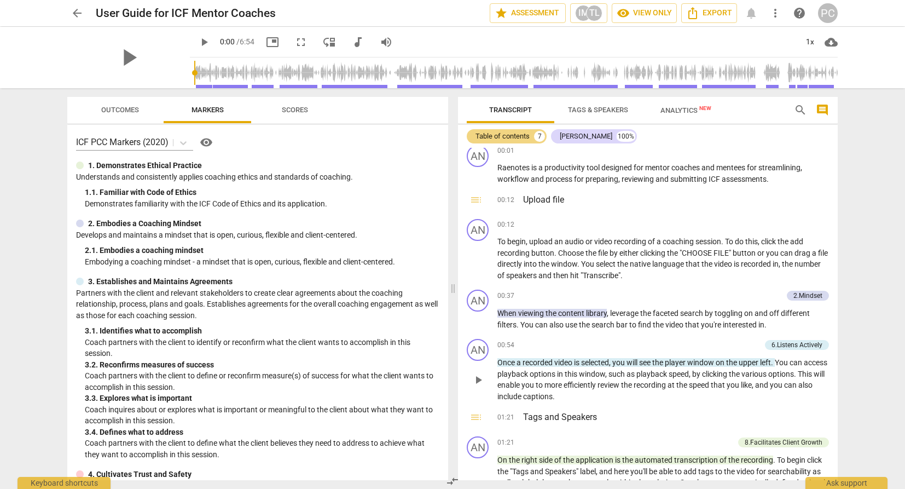
scroll to position [6, 0]
click at [74, 9] on span "arrow_back" at bounding box center [77, 13] width 13 height 13
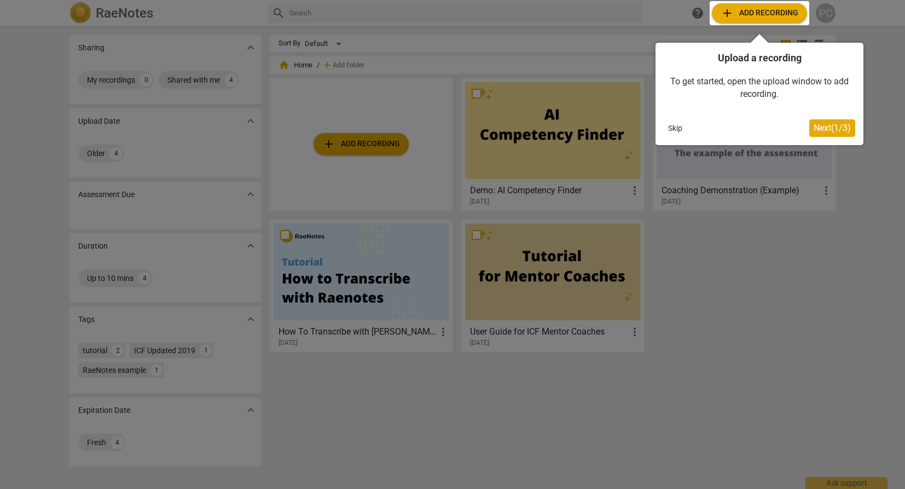
click at [744, 11] on div at bounding box center [760, 13] width 100 height 24
click at [754, 13] on div at bounding box center [760, 13] width 100 height 24
click at [756, 130] on span "Next ( 1 / 3 )" at bounding box center [832, 128] width 37 height 10
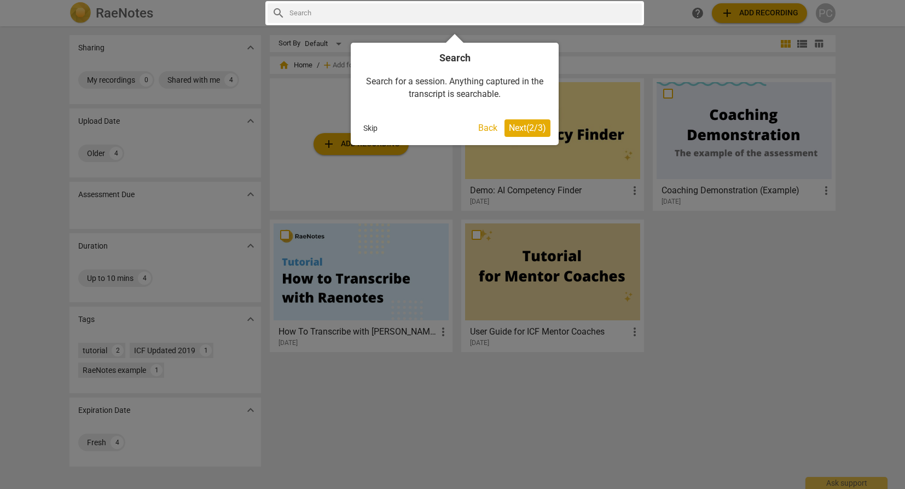
click at [518, 127] on span "Next ( 2 / 3 )" at bounding box center [527, 128] width 37 height 10
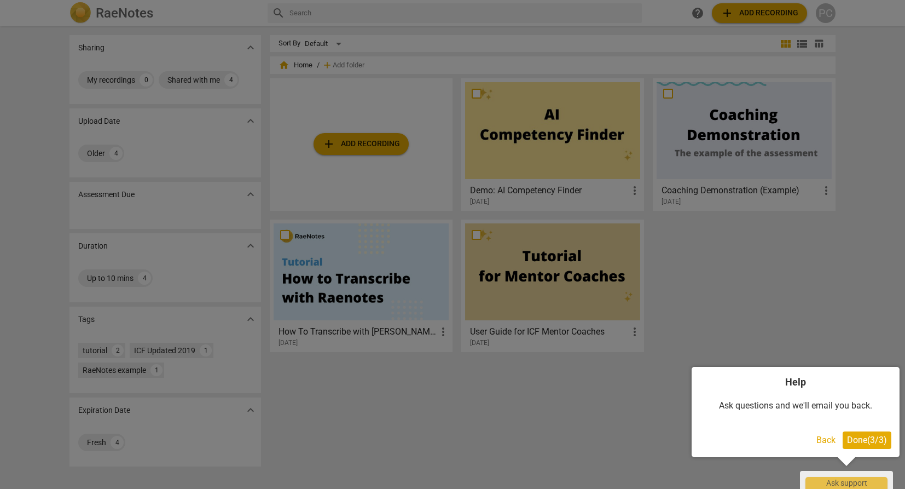
click at [756, 404] on span "Done ( 3 / 3 )" at bounding box center [867, 439] width 40 height 10
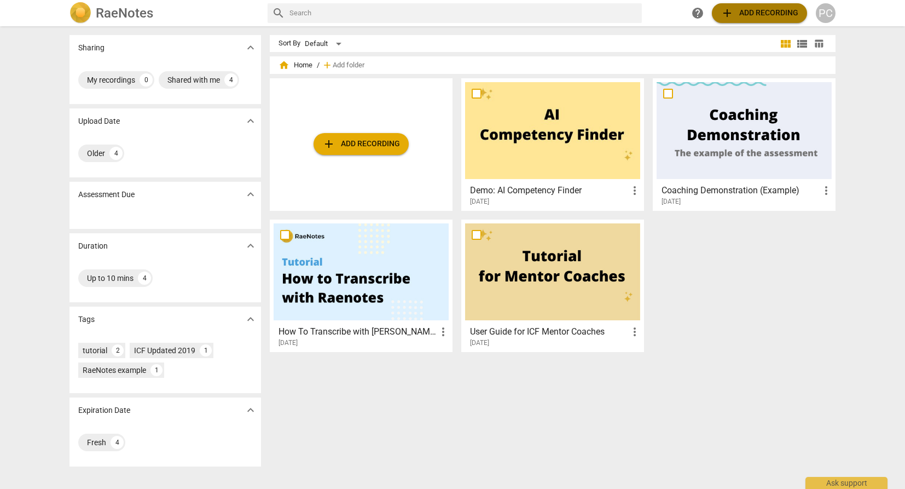
click at [756, 13] on span "add Add recording" at bounding box center [760, 13] width 78 height 13
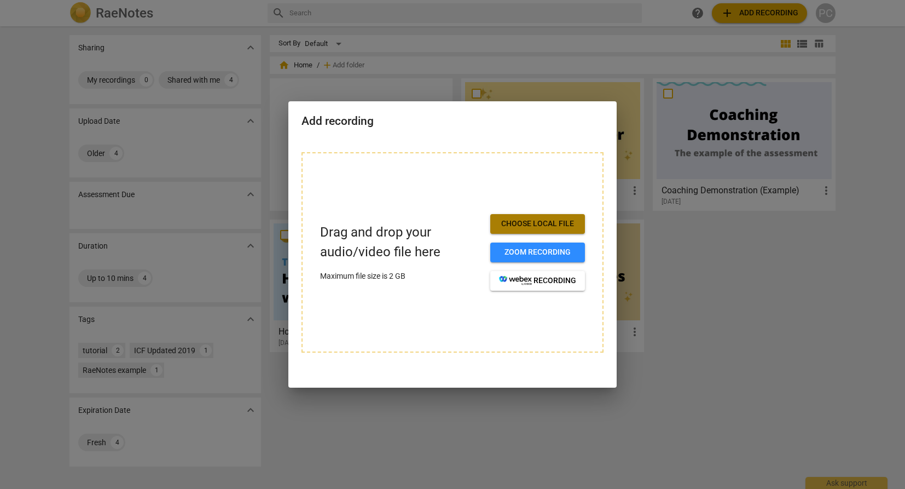
click at [527, 222] on span "Choose local file" at bounding box center [537, 223] width 77 height 11
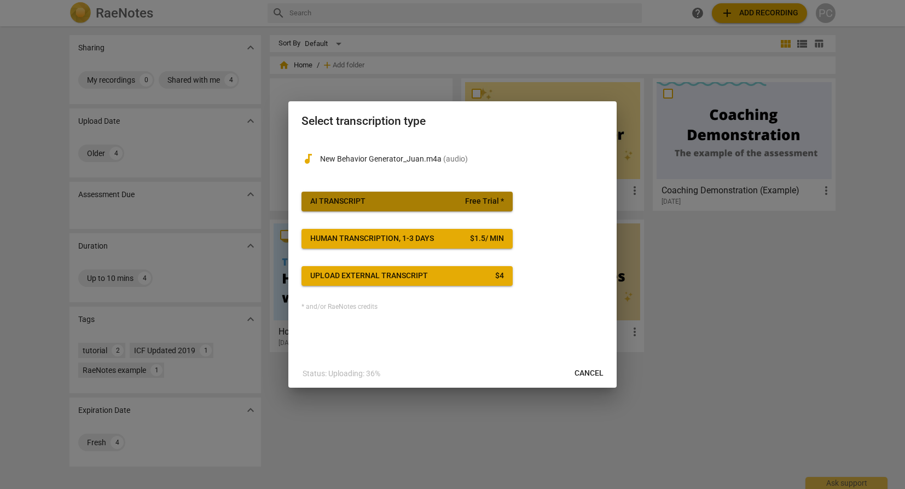
click at [373, 200] on span "AI Transcript Free Trial *" at bounding box center [407, 201] width 194 height 11
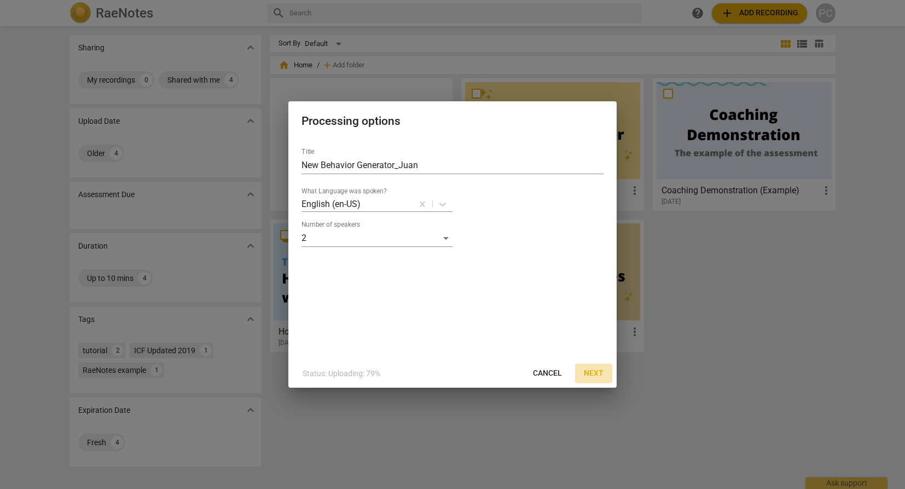
click at [601, 371] on span "Next" at bounding box center [594, 373] width 20 height 11
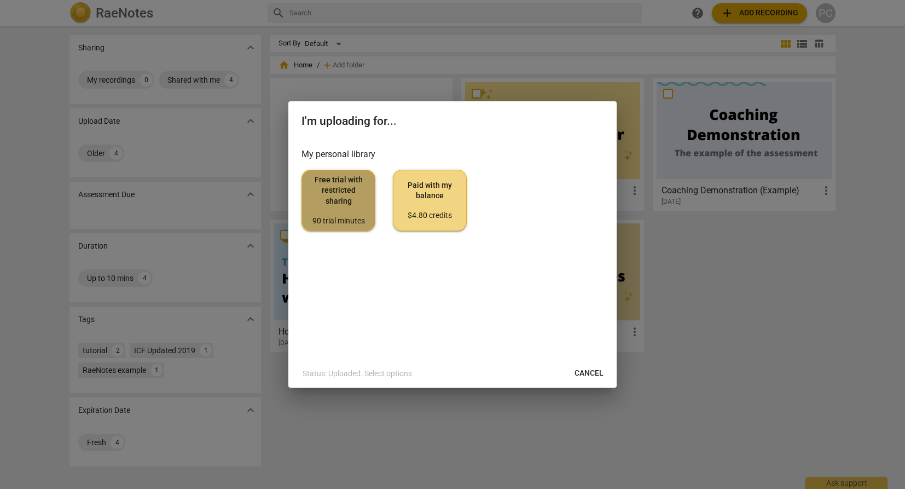
click at [336, 205] on span "Free trial with restricted sharing 90 trial minutes" at bounding box center [338, 200] width 55 height 51
